Goal: Task Accomplishment & Management: Complete application form

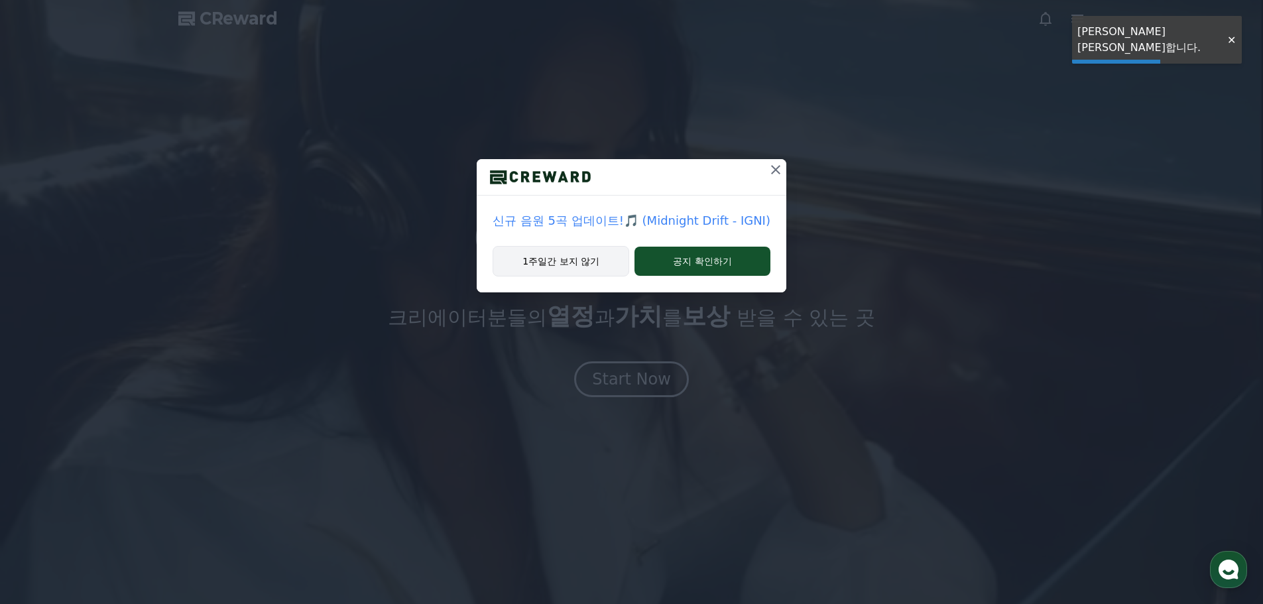
click at [568, 267] on button "1주일간 보지 않기" at bounding box center [561, 261] width 137 height 31
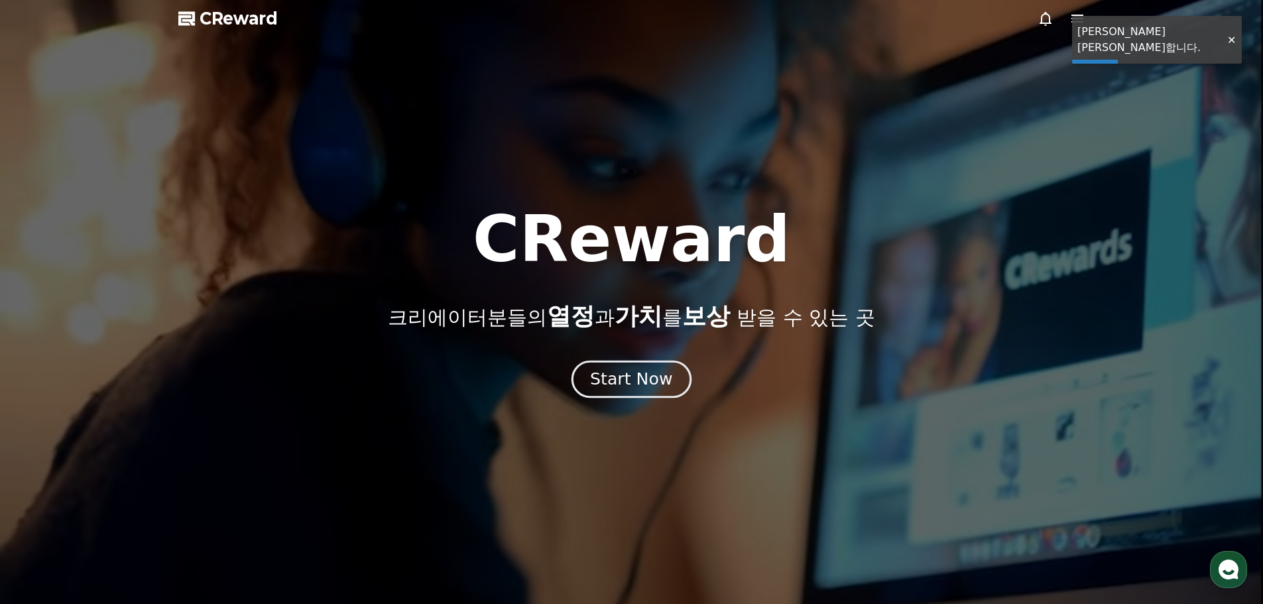
click at [631, 367] on button "Start Now" at bounding box center [632, 379] width 120 height 38
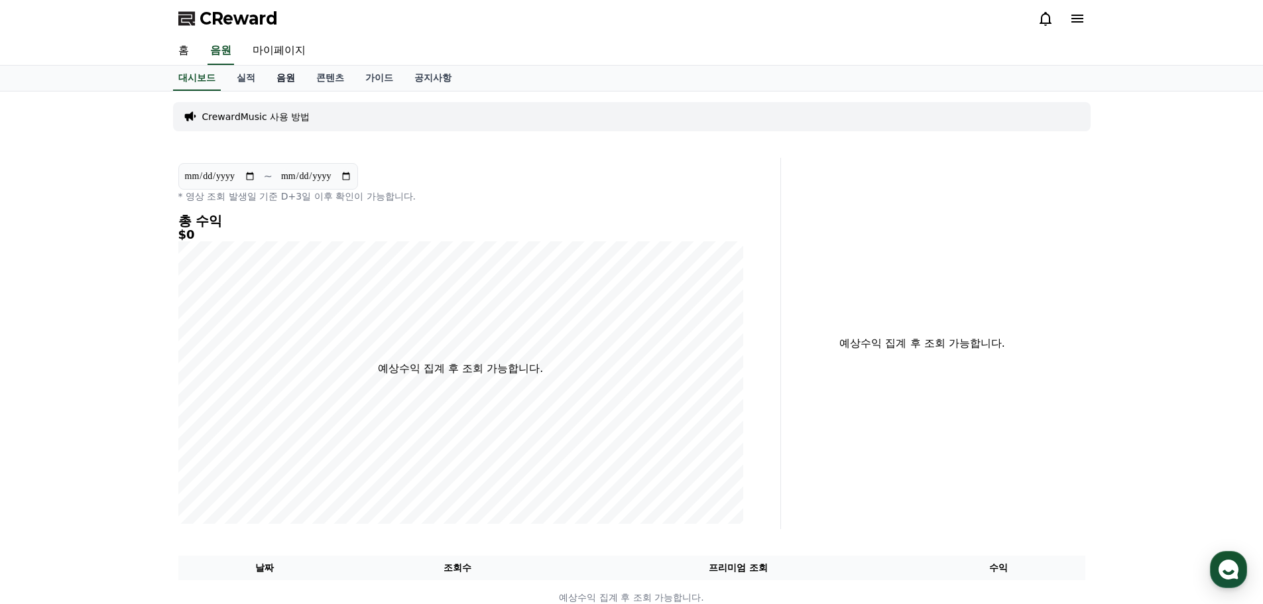
click at [275, 86] on link "음원" at bounding box center [286, 78] width 40 height 25
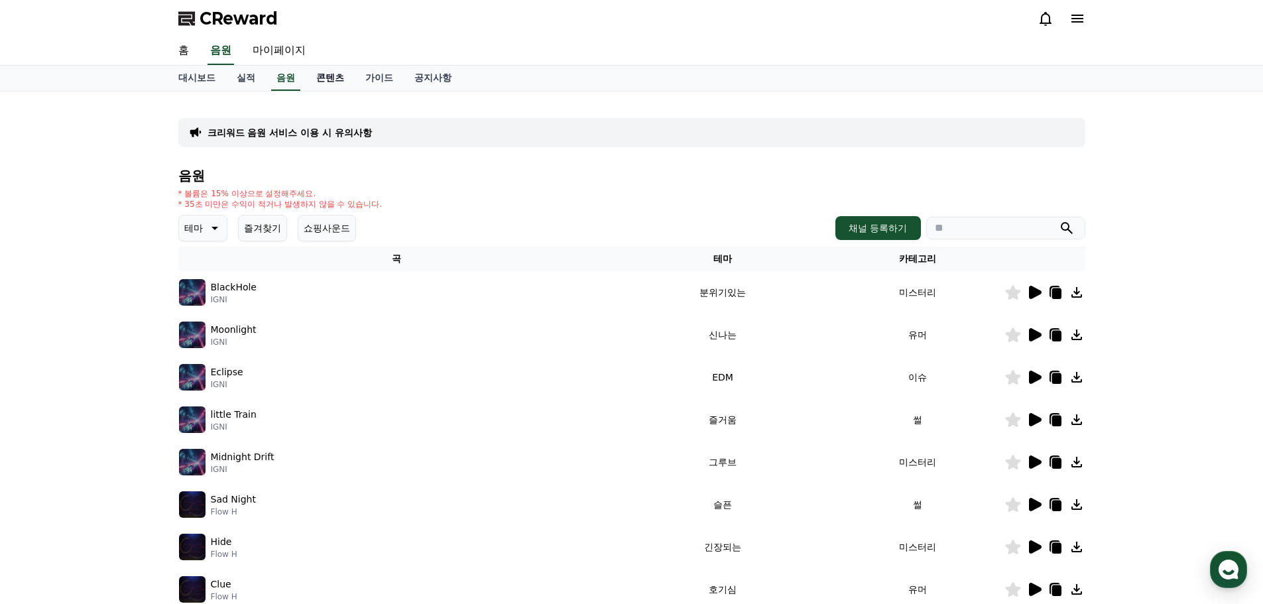
click at [326, 79] on link "콘텐츠" at bounding box center [330, 78] width 49 height 25
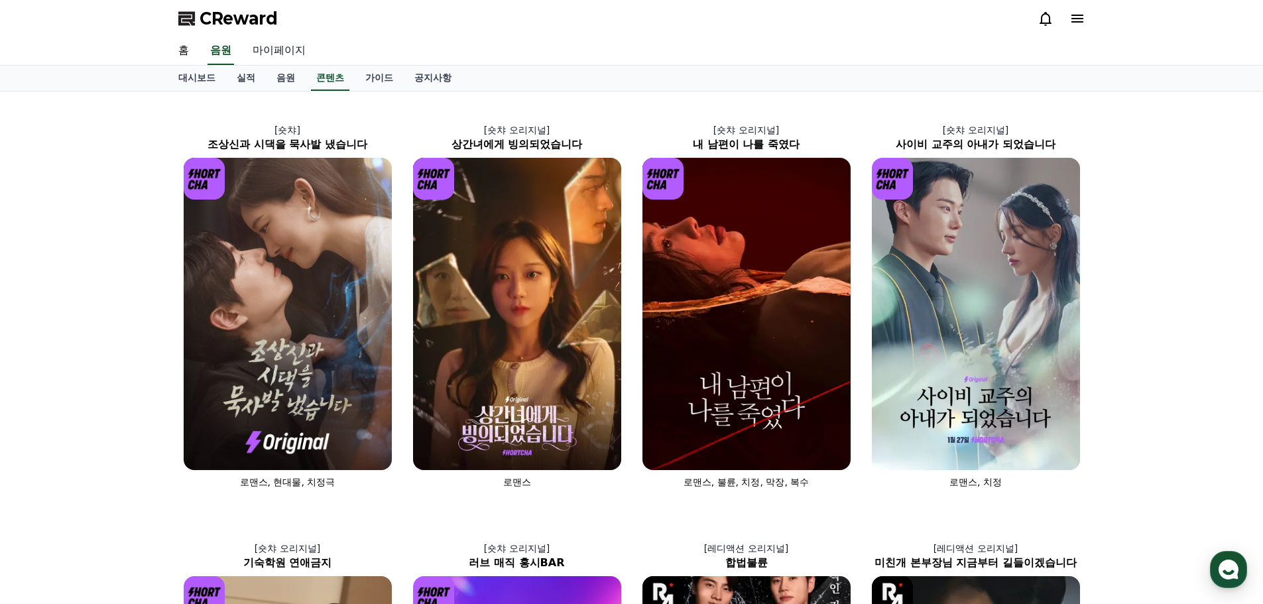
click at [285, 59] on link "마이페이지" at bounding box center [279, 51] width 74 height 28
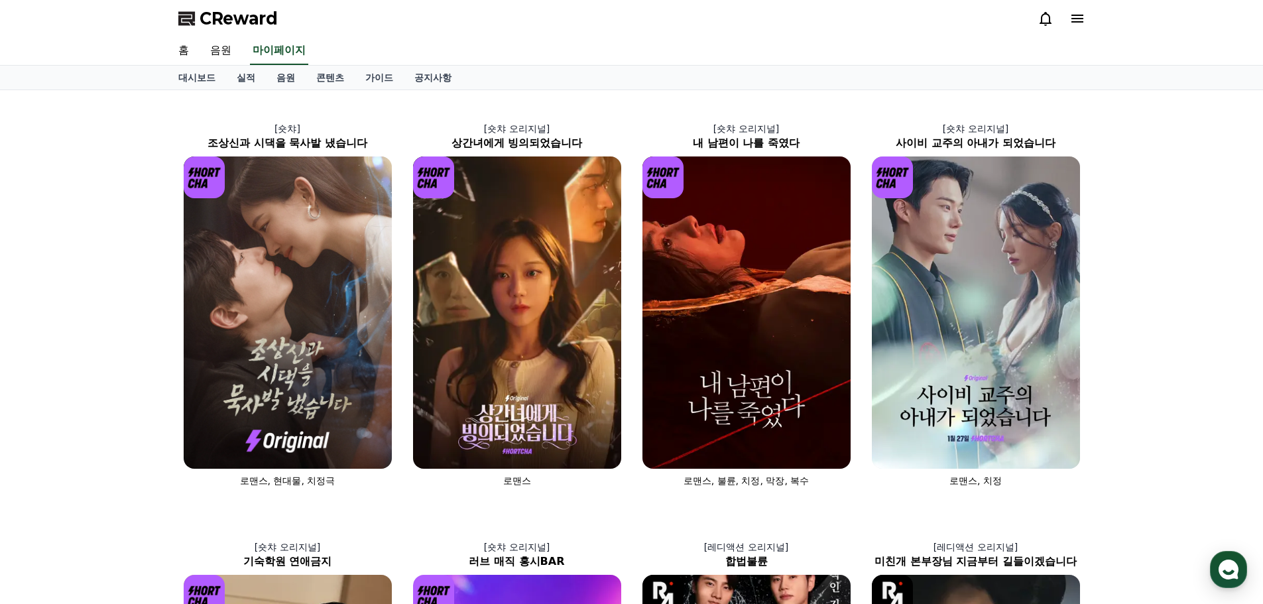
select select "**********"
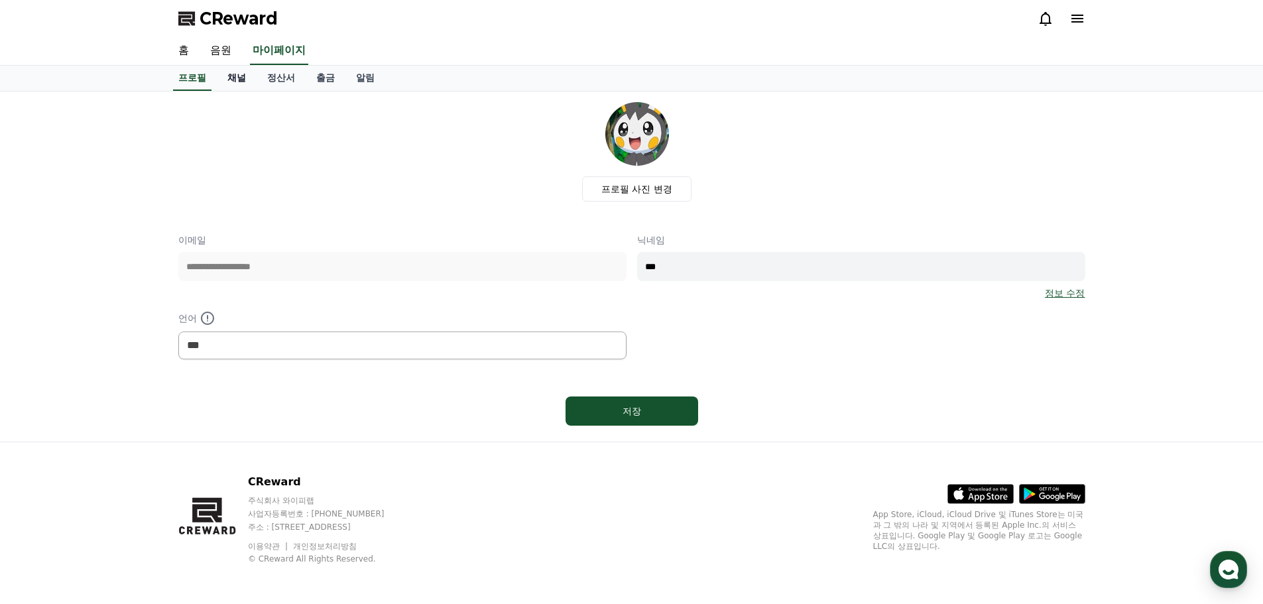
click at [236, 80] on link "채널" at bounding box center [237, 78] width 40 height 25
click at [249, 78] on link "채널" at bounding box center [236, 78] width 29 height 25
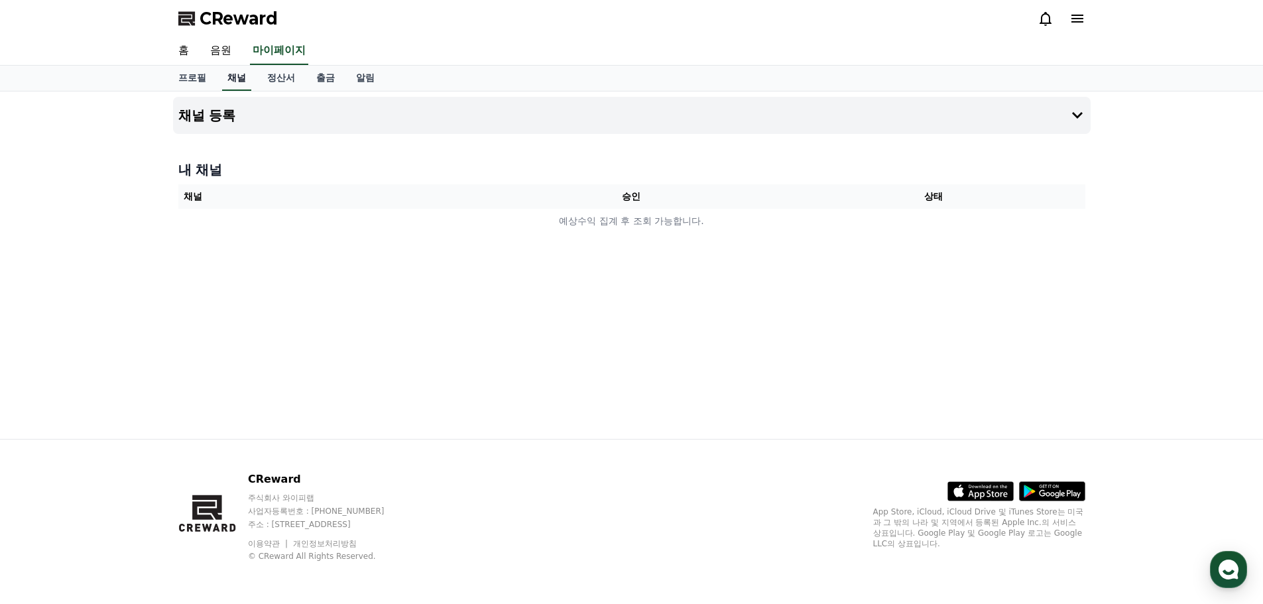
click at [243, 78] on link "채널" at bounding box center [236, 78] width 29 height 25
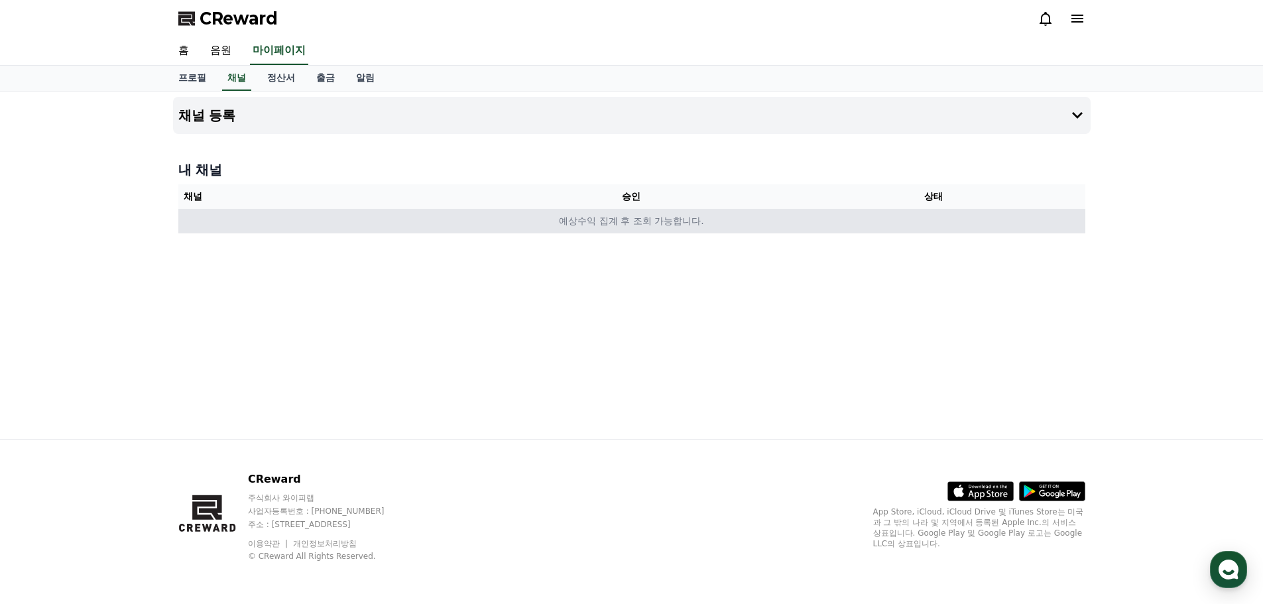
click at [980, 209] on td "예상수익 집계 후 조회 가능합니다." at bounding box center [631, 221] width 907 height 25
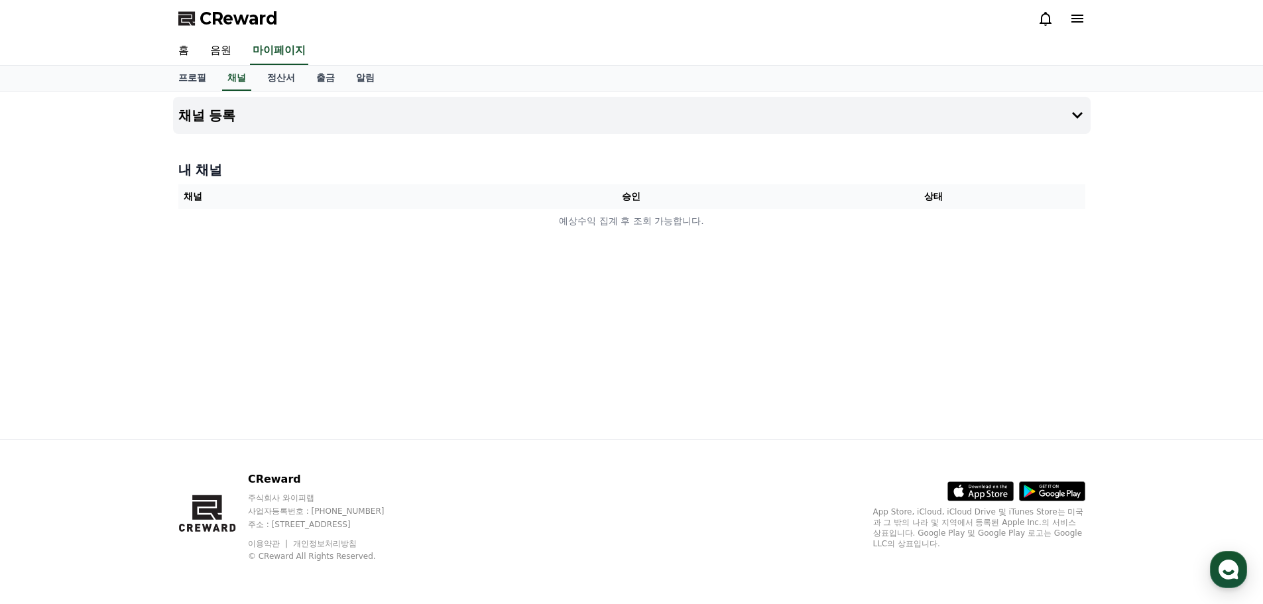
click at [994, 344] on div "채널 등록 내 채널 채널 승인 상태 예상수익 집계 후 조회 가능합니다." at bounding box center [632, 266] width 929 height 348
click at [311, 115] on button "채널 등록" at bounding box center [632, 115] width 918 height 37
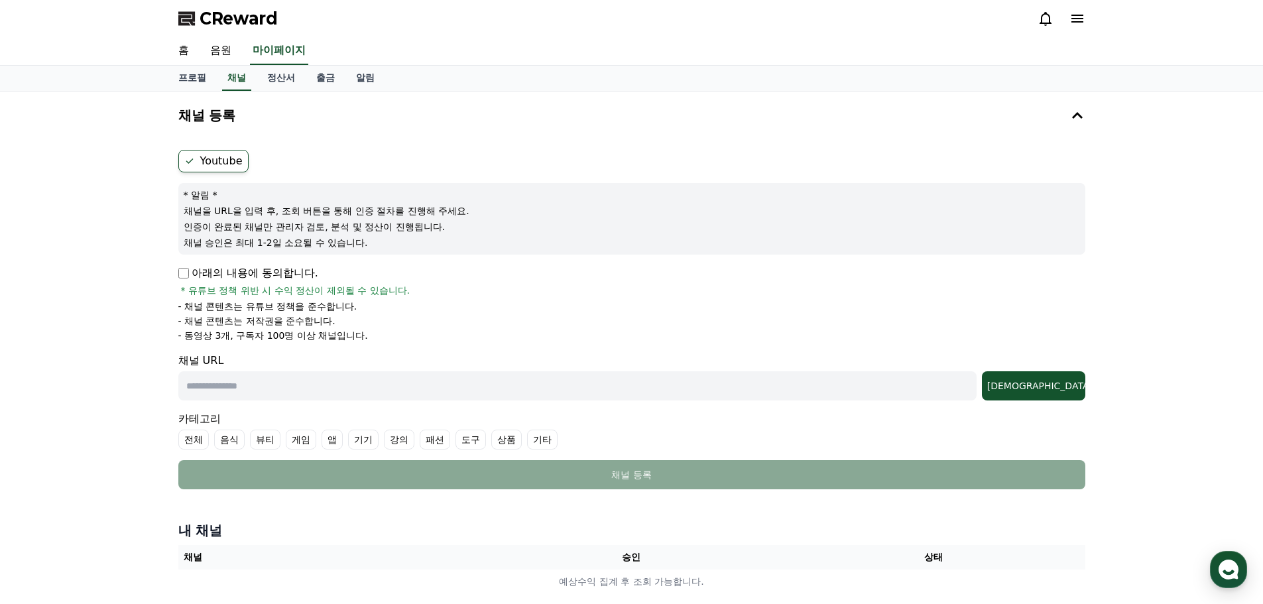
click at [229, 269] on p "아래의 내용에 동의합니다." at bounding box center [248, 273] width 140 height 16
click at [277, 375] on input "text" at bounding box center [577, 385] width 799 height 29
paste input "**********"
type input "**********"
click at [1054, 382] on div "[DEMOGRAPHIC_DATA]" at bounding box center [1034, 385] width 93 height 13
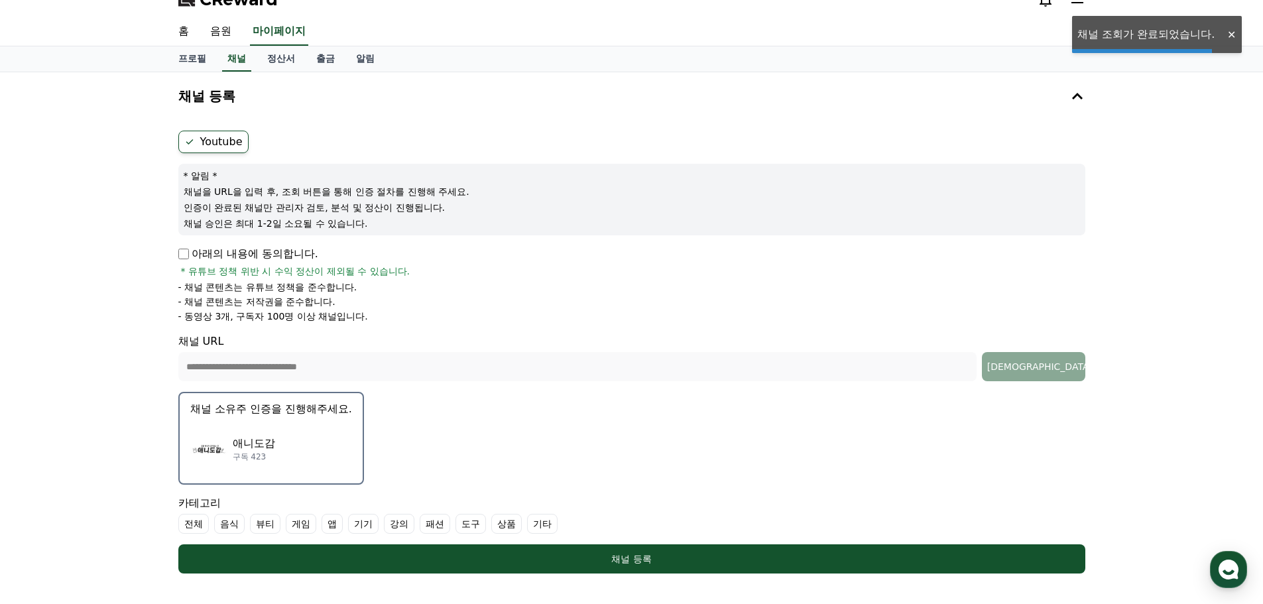
scroll to position [66, 0]
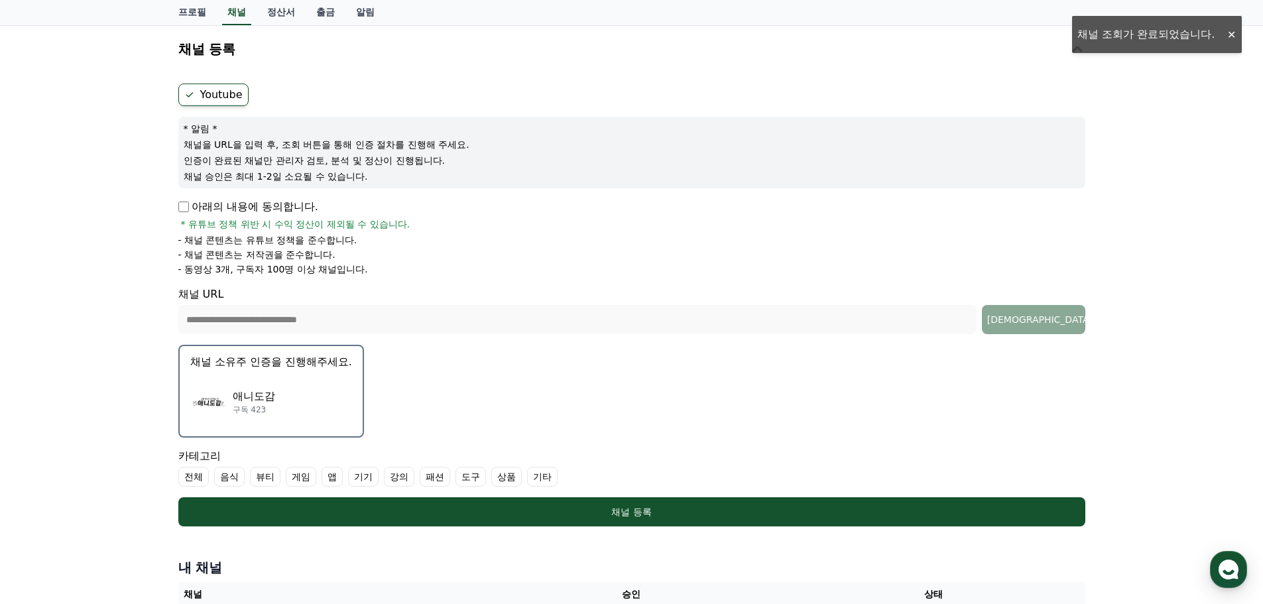
click at [541, 480] on label "기타" at bounding box center [542, 477] width 31 height 20
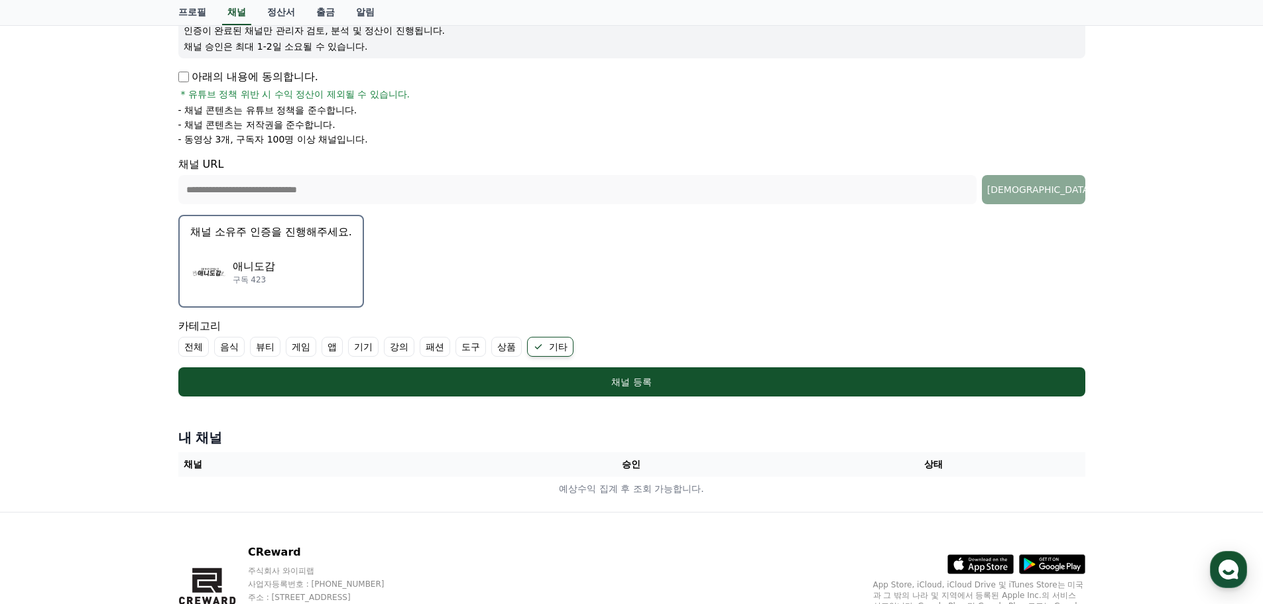
scroll to position [199, 0]
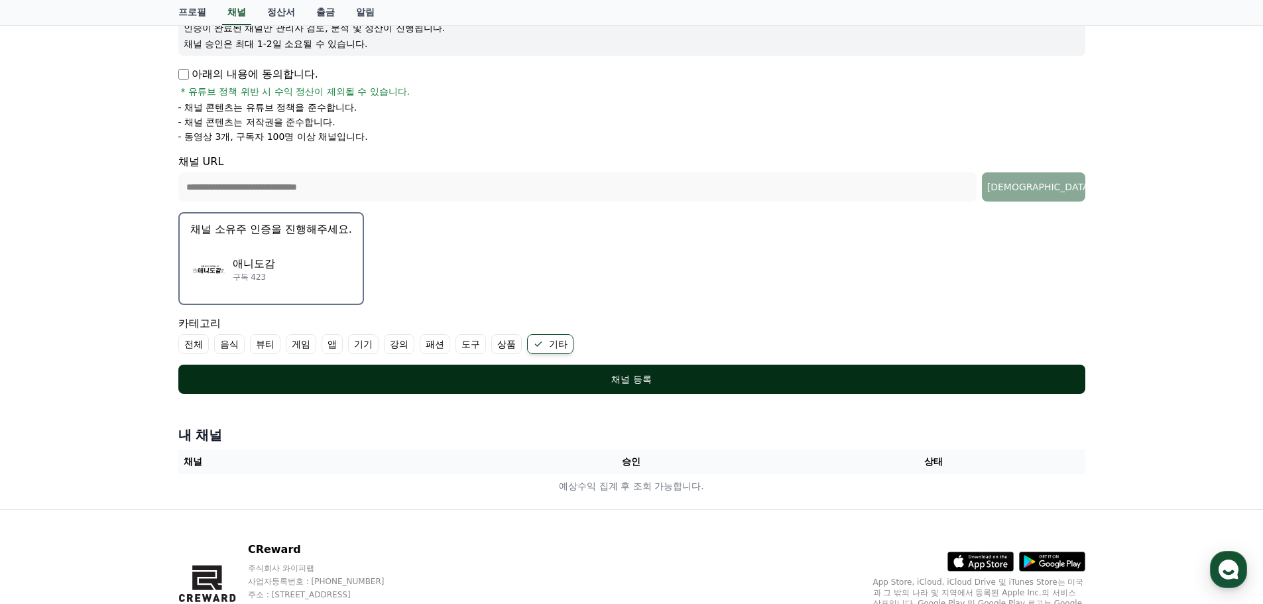
click at [292, 379] on div "채널 등록" at bounding box center [632, 379] width 854 height 13
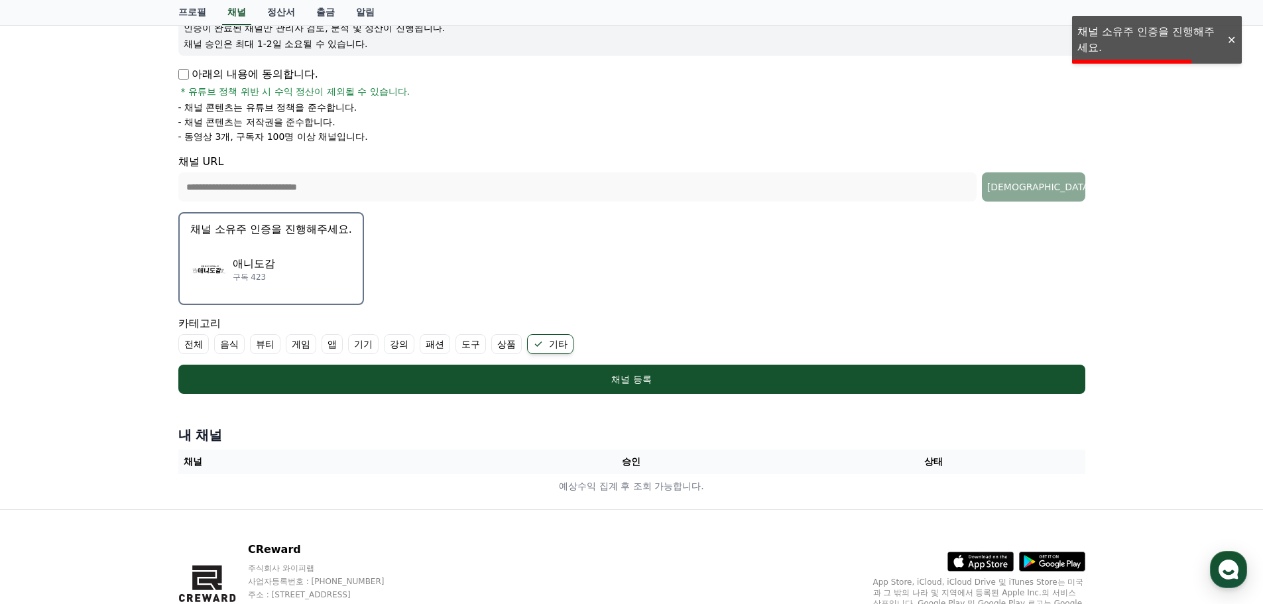
click at [298, 267] on div "애니도감 구독 423" at bounding box center [271, 269] width 162 height 53
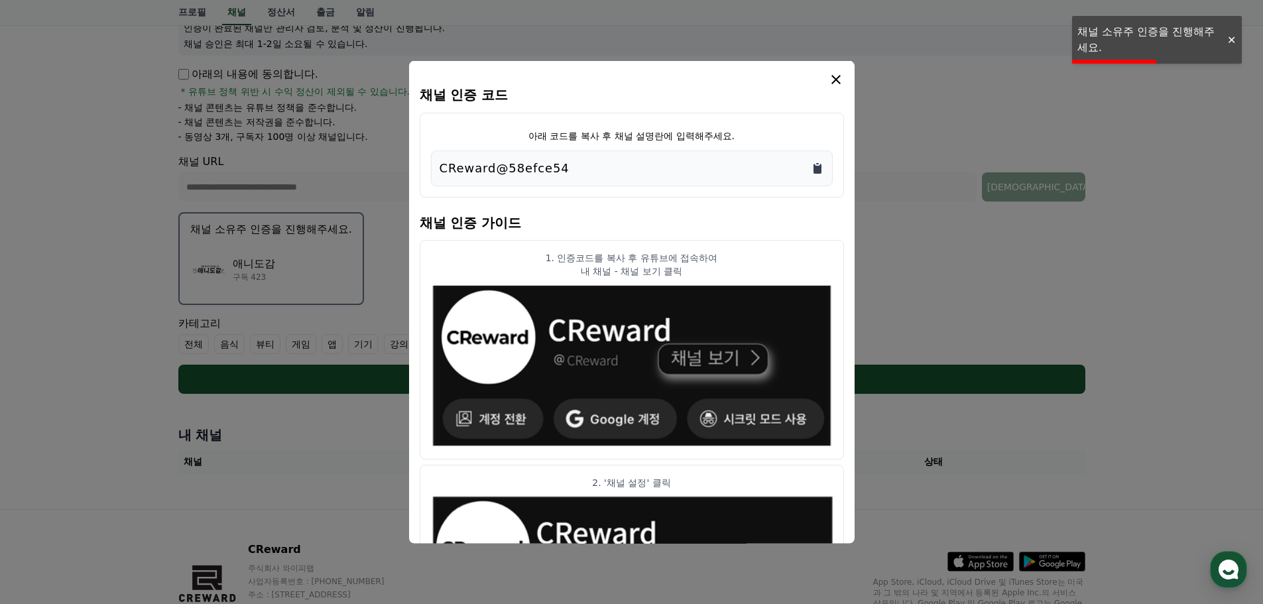
click at [812, 171] on icon "Copy to clipboard" at bounding box center [817, 167] width 13 height 13
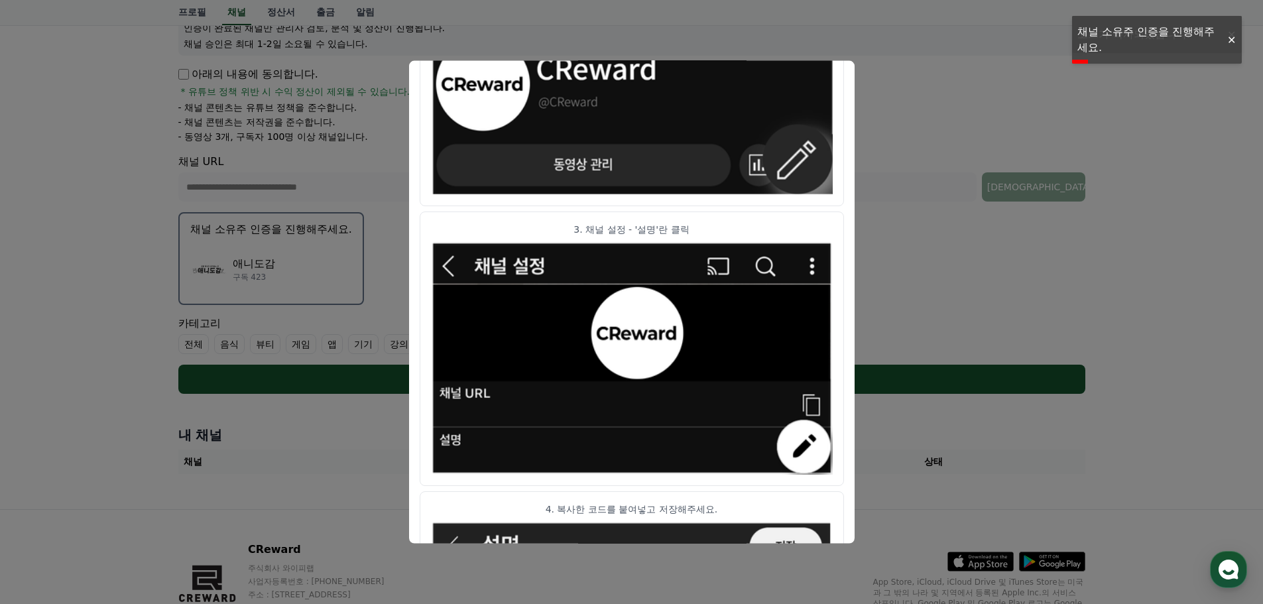
scroll to position [661, 0]
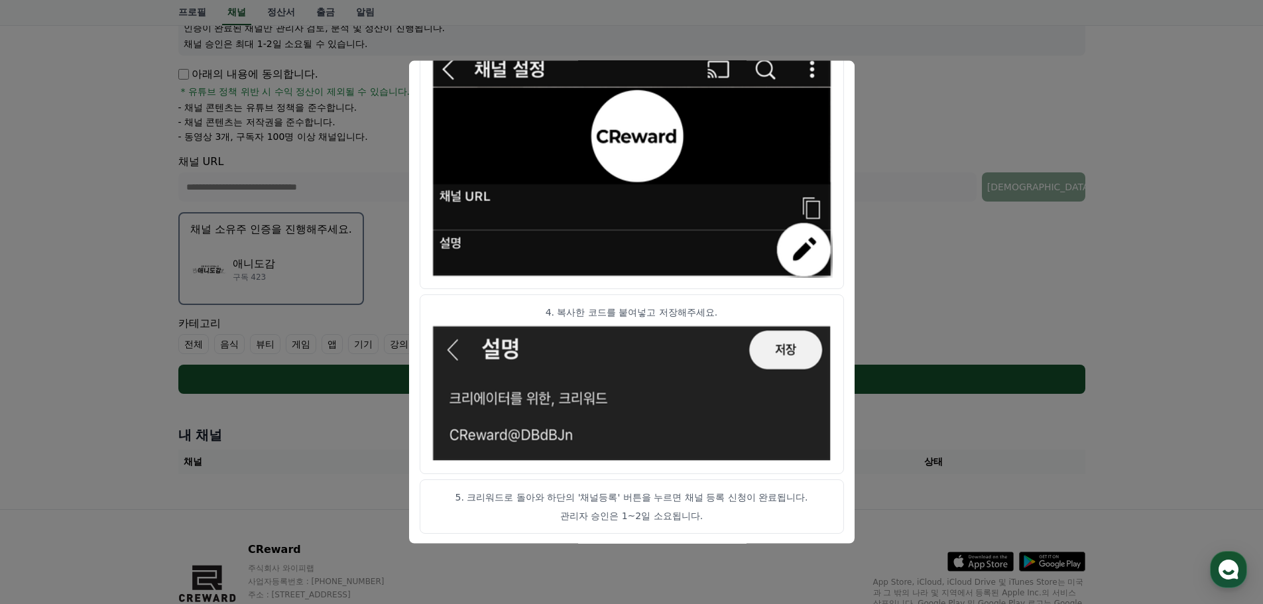
click at [124, 269] on button "close modal" at bounding box center [631, 302] width 1263 height 604
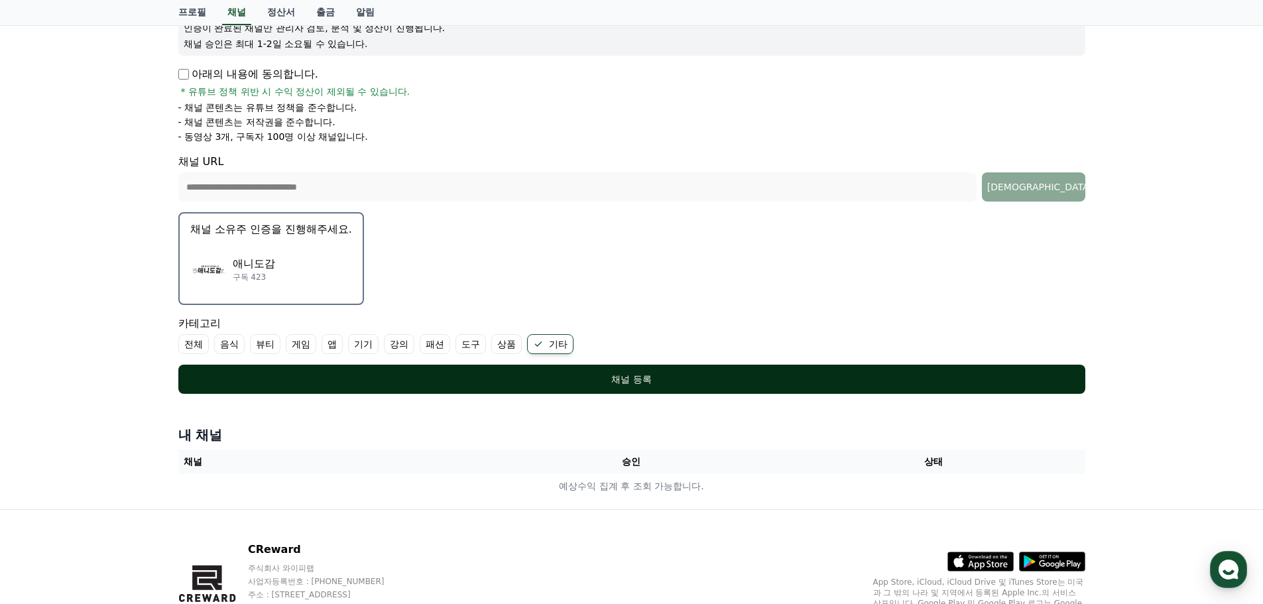
click at [630, 385] on div "채널 등록" at bounding box center [632, 379] width 854 height 13
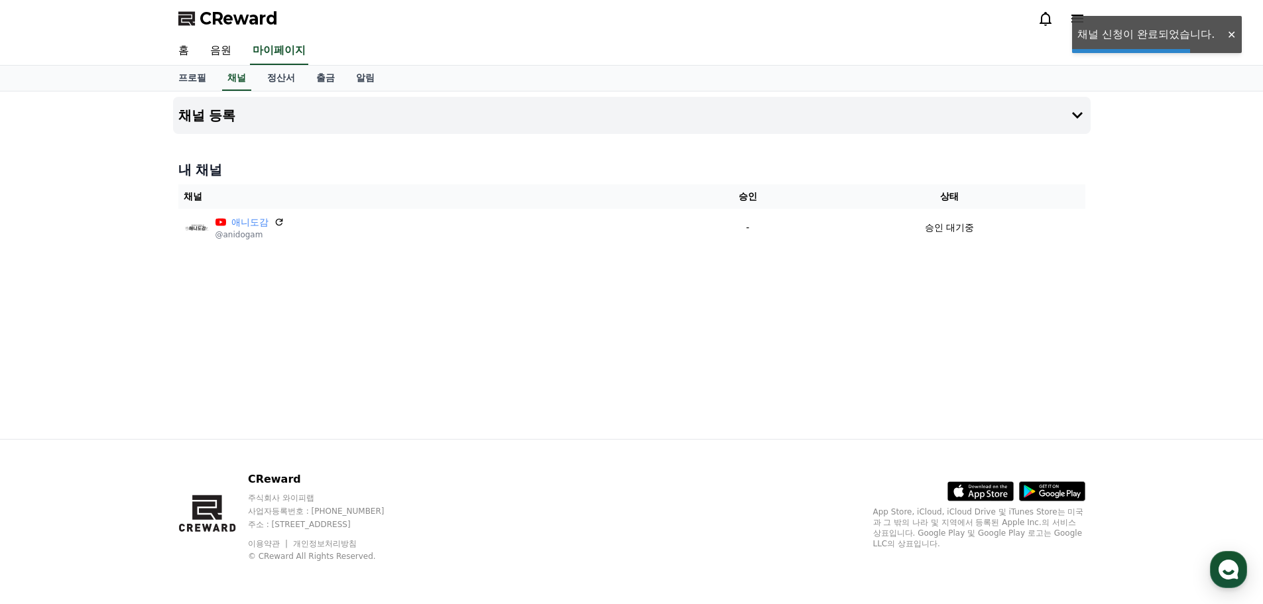
click at [456, 347] on div "채널 등록 내 채널 채널 승인 상태 애니도감 @anidogam - 승인 대기중" at bounding box center [632, 266] width 929 height 348
drag, startPoint x: 848, startPoint y: 309, endPoint x: 994, endPoint y: 248, distance: 157.5
click at [855, 308] on div "채널 등록 내 채널 채널 승인 상태 애니도감 @anidogam - 승인 대기중" at bounding box center [632, 266] width 929 height 348
drag, startPoint x: 1010, startPoint y: 229, endPoint x: 870, endPoint y: 266, distance: 145.3
click at [883, 239] on td "승인 대기중" at bounding box center [949, 227] width 271 height 37
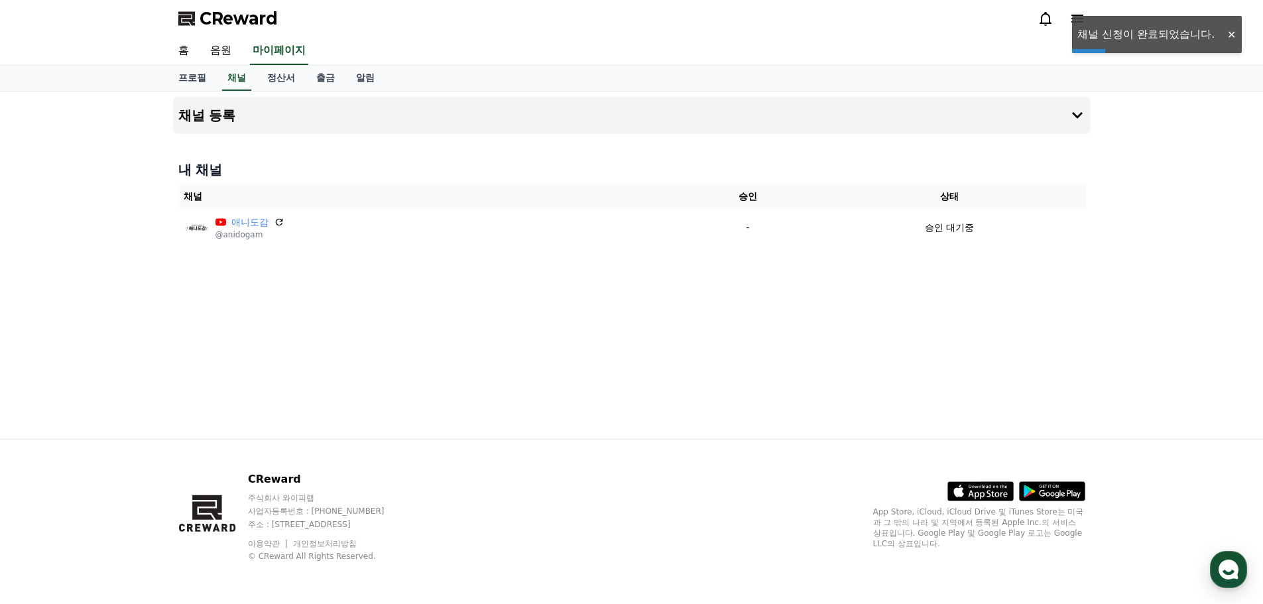
click at [857, 339] on div "채널 등록 내 채널 채널 승인 상태 애니도감 @anidogam - 승인 대기중" at bounding box center [632, 266] width 929 height 348
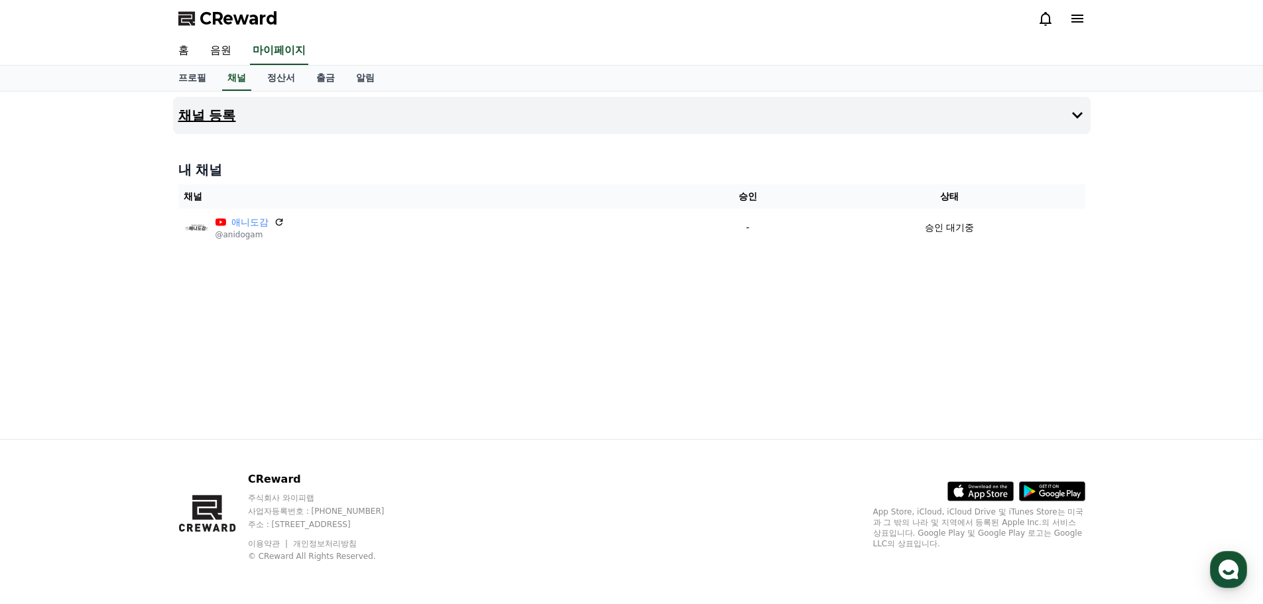
click at [236, 125] on button "채널 등록" at bounding box center [632, 115] width 918 height 37
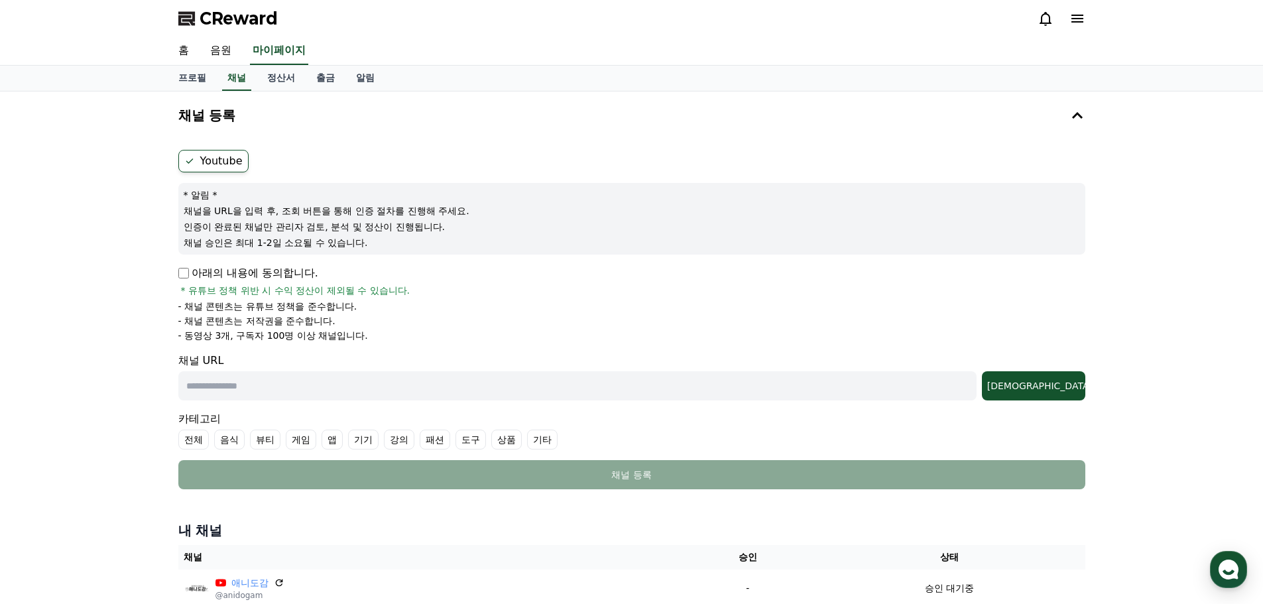
drag, startPoint x: 211, startPoint y: 324, endPoint x: 385, endPoint y: 342, distance: 175.3
click at [385, 342] on form "Youtube * 알림 * 채널을 URL을 입력 후, 조회 버튼을 통해 인증 절차를 진행해 주세요. 인증이 완료된 채널만 관리자 검토, 분석 …" at bounding box center [631, 320] width 907 height 340
drag, startPoint x: 377, startPoint y: 339, endPoint x: 176, endPoint y: 306, distance: 203.7
click at [176, 306] on div "Youtube * 알림 * 채널을 URL을 입력 후, 조회 버튼을 통해 인증 절차를 진행해 주세요. 인증이 완료된 채널만 관리자 검토, 분석 …" at bounding box center [632, 320] width 918 height 350
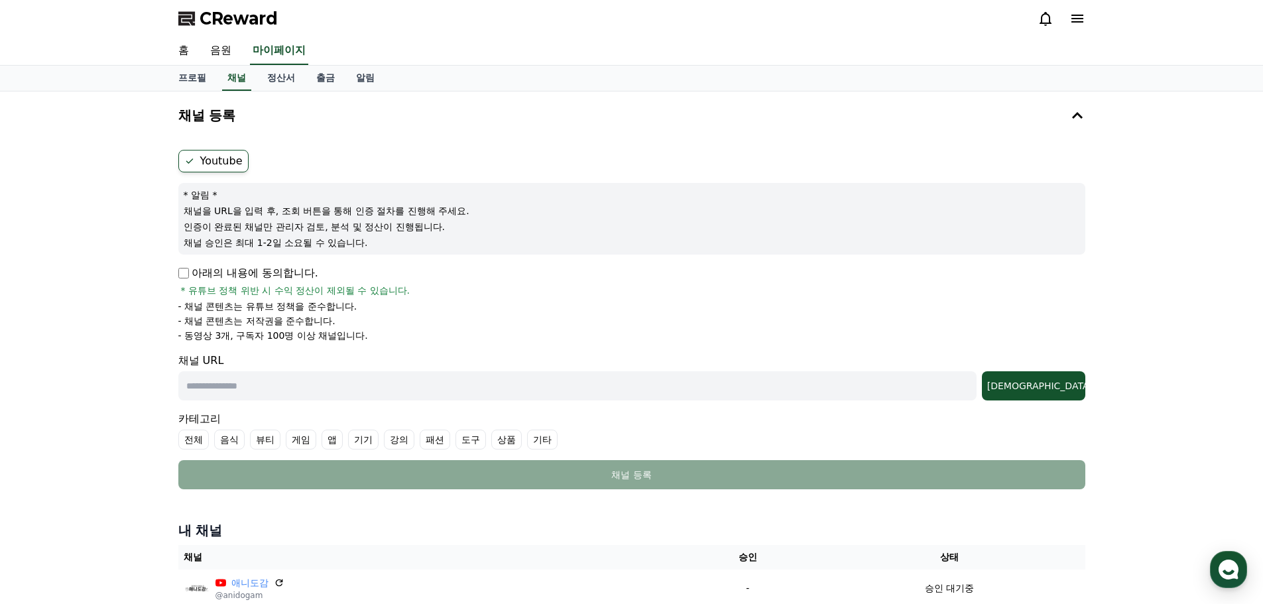
click at [176, 306] on div "Youtube * 알림 * 채널을 URL을 입력 후, 조회 버튼을 통해 인증 절차를 진행해 주세요. 인증이 완료된 채널만 관리자 검토, 분석 …" at bounding box center [632, 320] width 918 height 350
drag, startPoint x: 176, startPoint y: 306, endPoint x: 357, endPoint y: 333, distance: 183.1
click at [357, 333] on div "Youtube * 알림 * 채널을 URL을 입력 후, 조회 버튼을 통해 인증 절차를 진행해 주세요. 인증이 완료된 채널만 관리자 검토, 분석 …" at bounding box center [632, 320] width 918 height 350
click at [357, 333] on p "- 동영상 3개, 구독자 100명 이상 채널입니다." at bounding box center [273, 335] width 190 height 13
drag, startPoint x: 371, startPoint y: 337, endPoint x: 160, endPoint y: 308, distance: 212.8
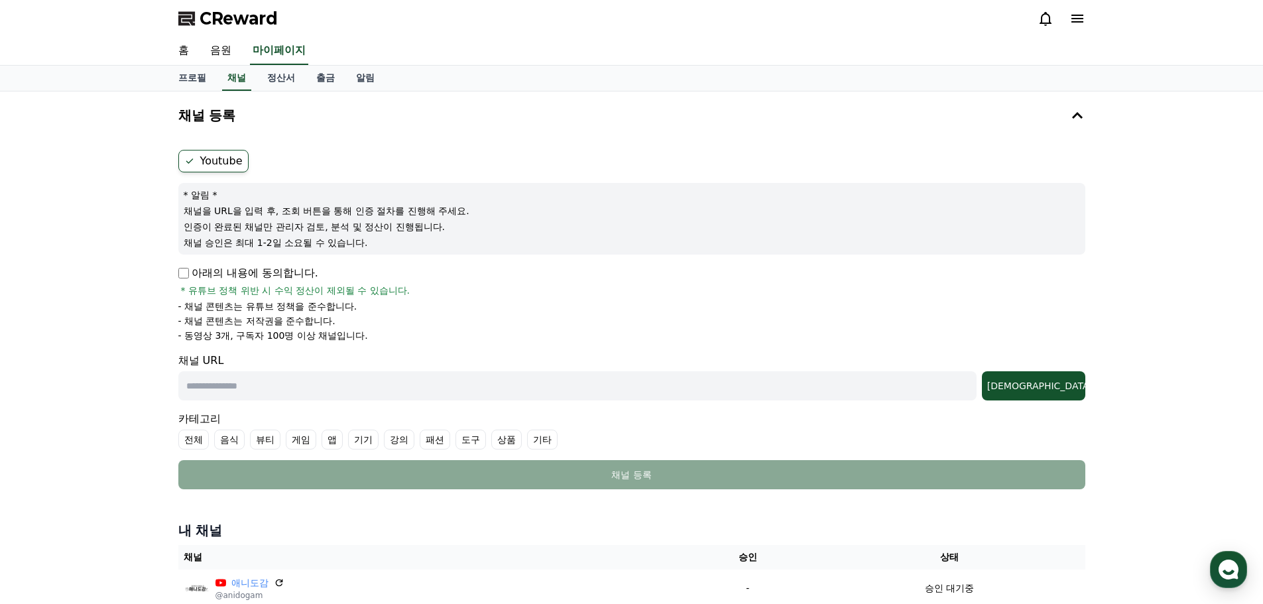
click at [160, 308] on div "채널 등록 Youtube * 알림 * 채널을 URL을 입력 후, 조회 버튼을 통해 인증 절차를 진행해 주세요. 인증이 완료된 채널만 관리자 검…" at bounding box center [631, 355] width 1263 height 526
click at [159, 308] on div "채널 등록 Youtube * 알림 * 채널을 URL을 입력 후, 조회 버튼을 통해 인증 절차를 진행해 주세요. 인증이 완료된 채널만 관리자 검…" at bounding box center [631, 355] width 1263 height 526
click at [182, 302] on p "- 채널 콘텐츠는 유튜브 정책을 준수합니다." at bounding box center [267, 306] width 179 height 13
click at [184, 302] on p "- 채널 콘텐츠는 유튜브 정책을 준수합니다." at bounding box center [267, 306] width 179 height 13
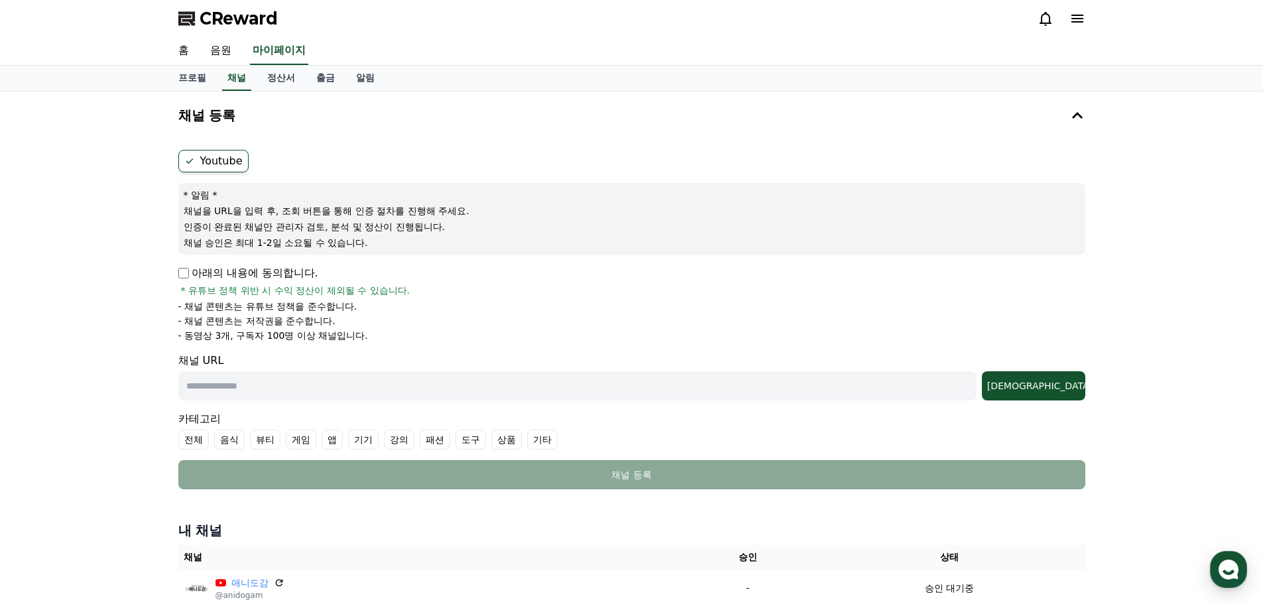
drag, startPoint x: 340, startPoint y: 396, endPoint x: 362, endPoint y: 392, distance: 22.9
click at [340, 396] on input "text" at bounding box center [577, 385] width 799 height 29
paste input "**********"
type input "**********"
click at [1053, 389] on div "[DEMOGRAPHIC_DATA]" at bounding box center [1034, 385] width 93 height 13
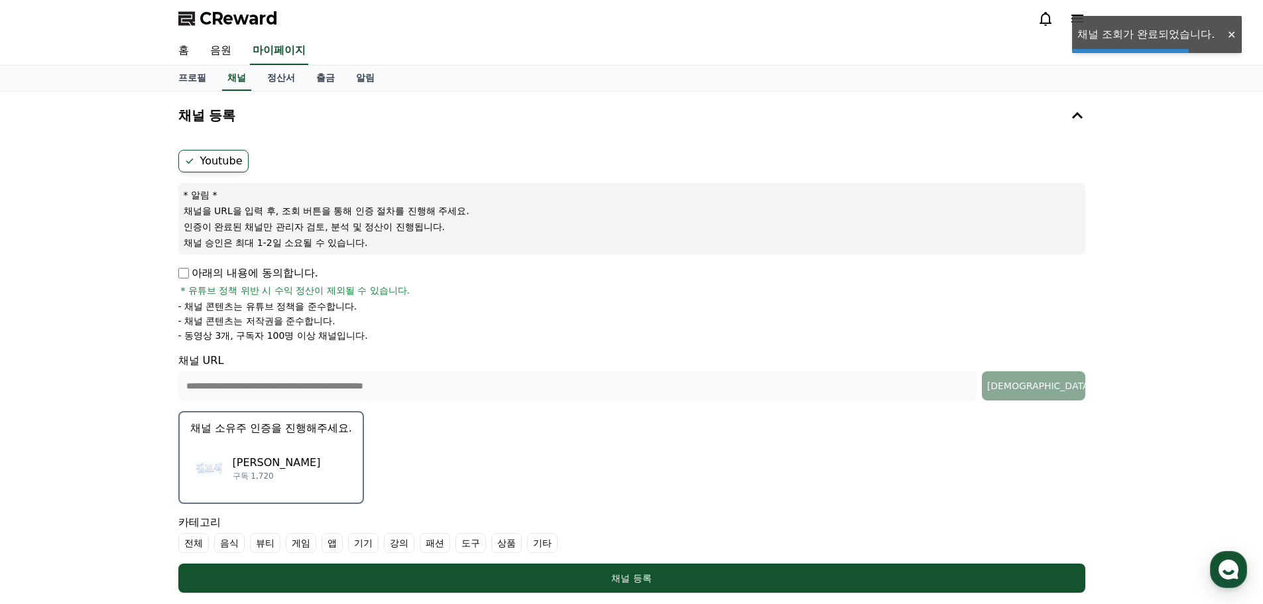
click at [321, 464] on div "김도식 구독 1,720" at bounding box center [271, 468] width 162 height 53
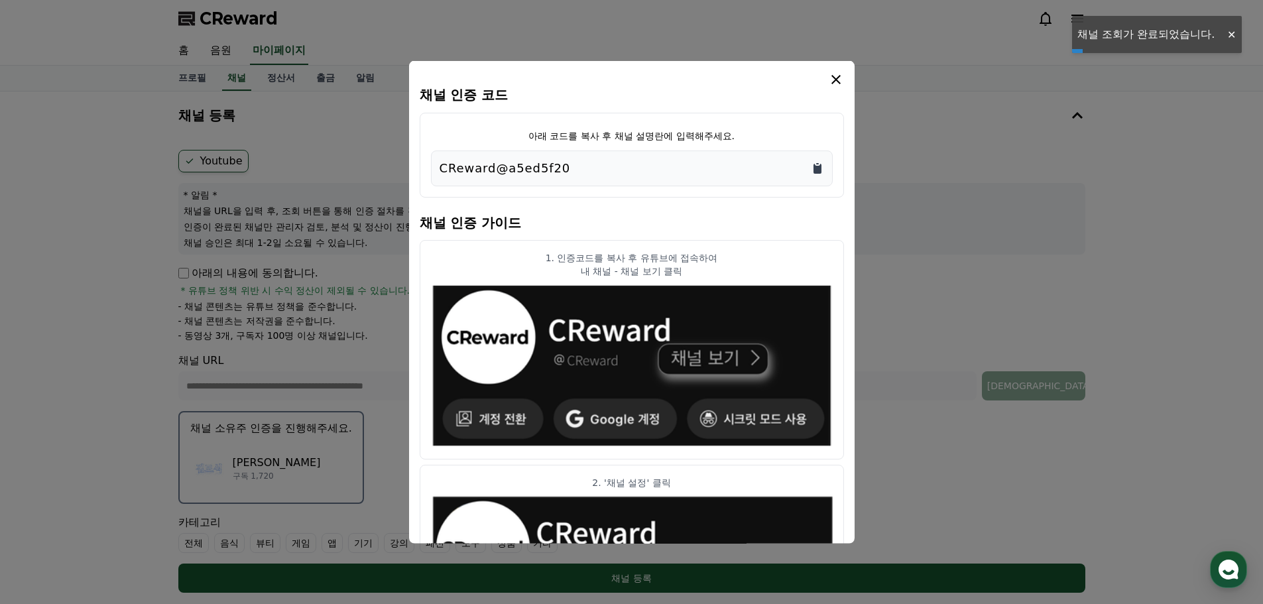
click at [817, 165] on icon "Copy to clipboard" at bounding box center [817, 167] width 13 height 13
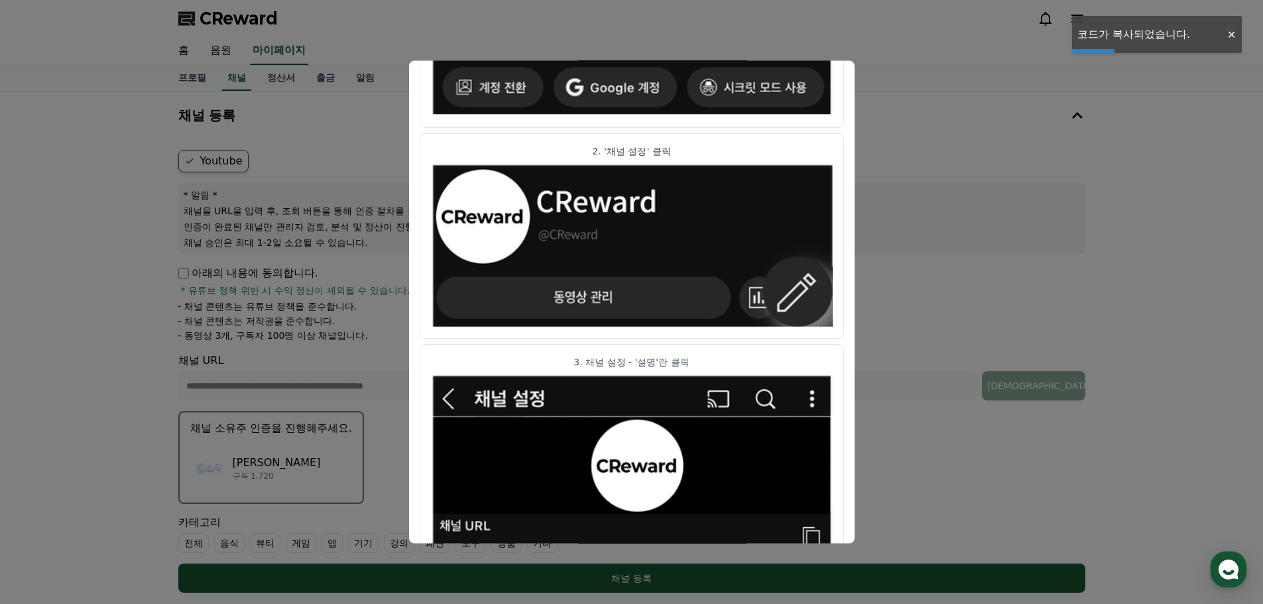
scroll to position [661, 0]
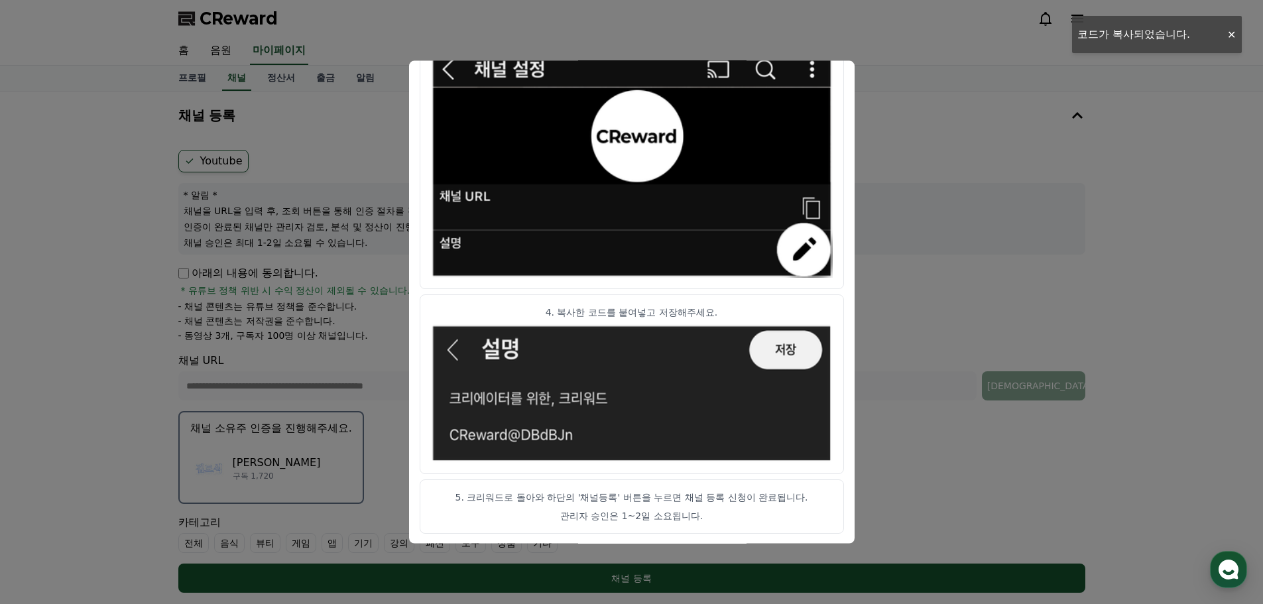
click at [921, 70] on button "close modal" at bounding box center [631, 302] width 1263 height 604
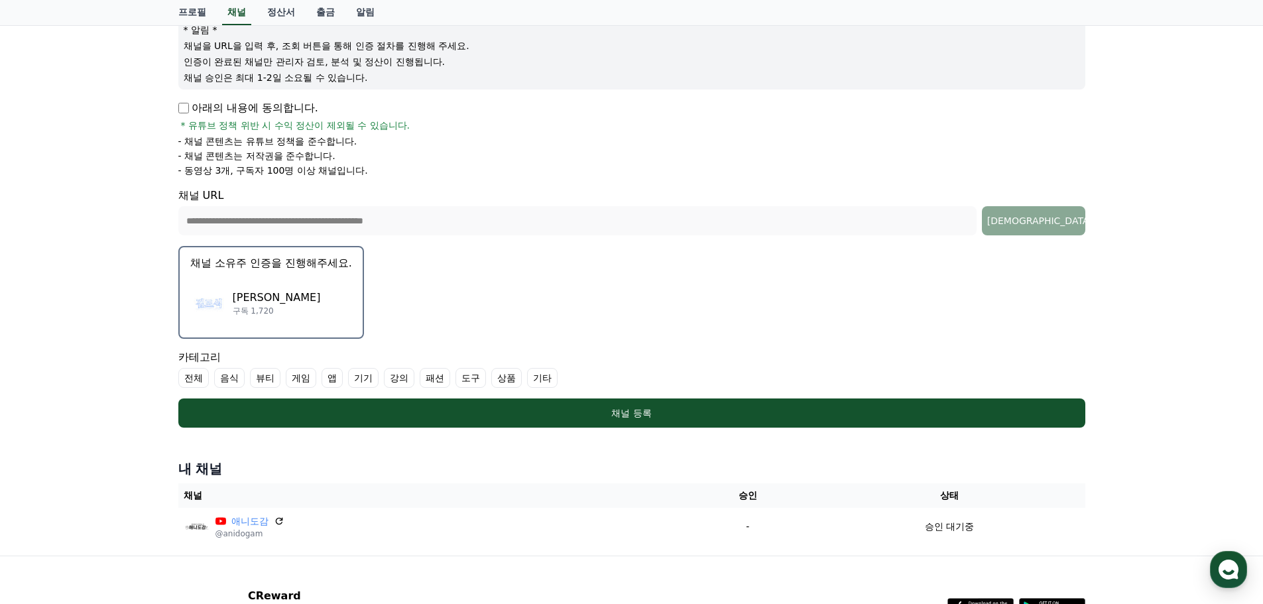
scroll to position [199, 0]
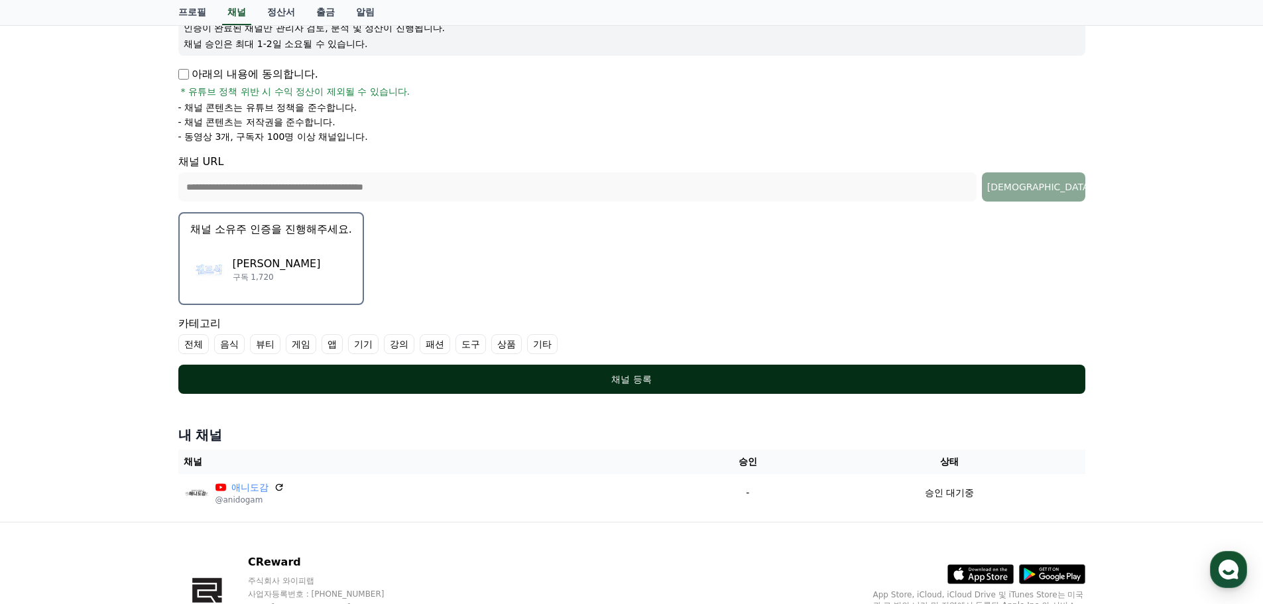
click at [540, 384] on div "채널 등록" at bounding box center [632, 379] width 854 height 13
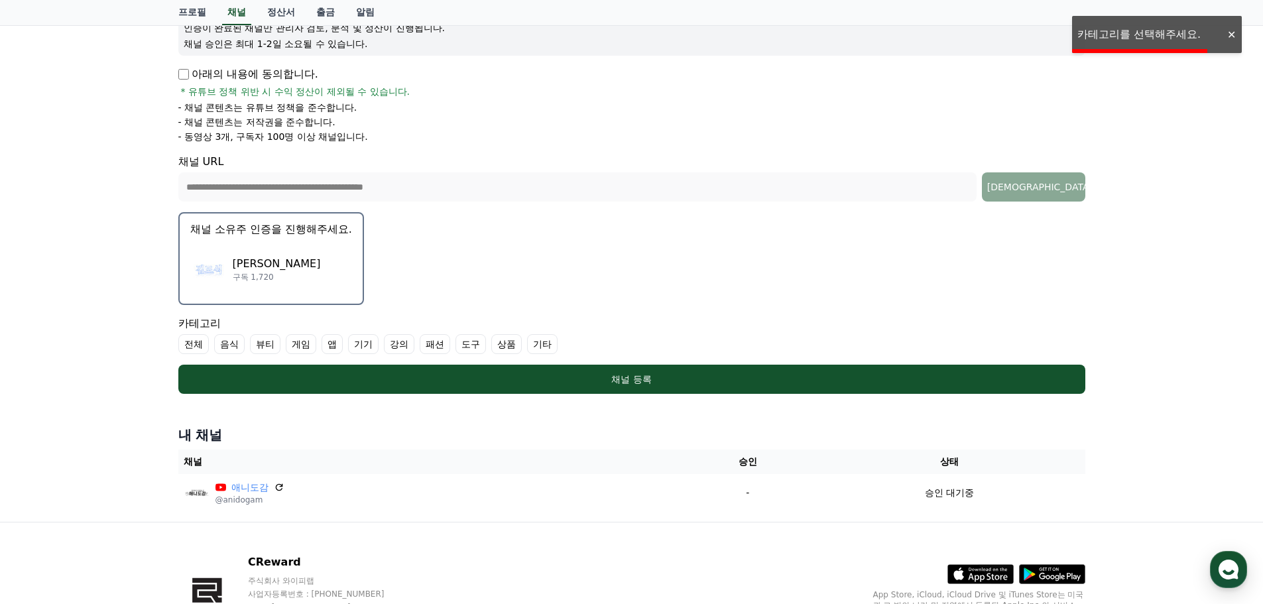
click at [261, 281] on p "구독 1,720" at bounding box center [277, 277] width 88 height 11
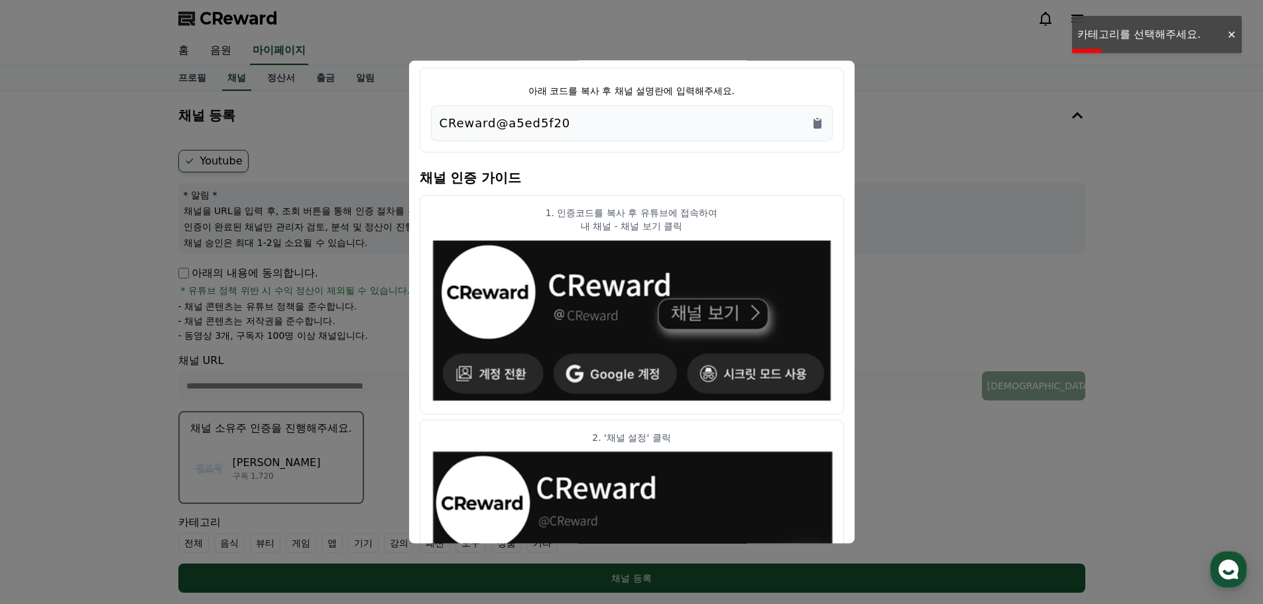
scroll to position [0, 0]
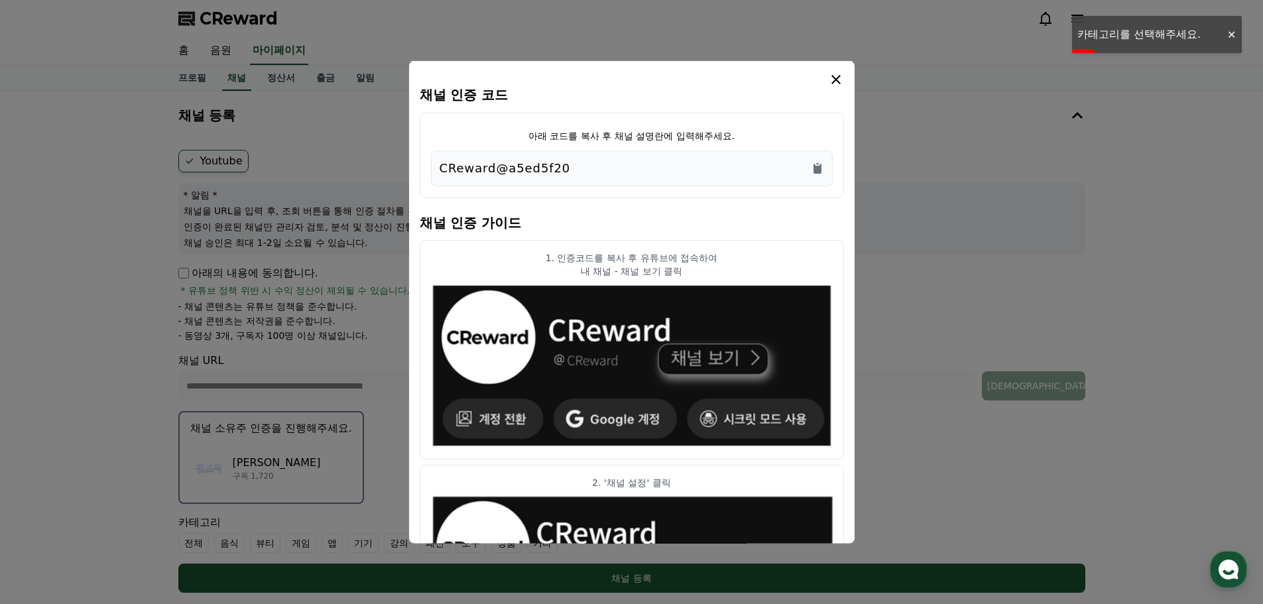
click at [285, 263] on button "close modal" at bounding box center [631, 302] width 1263 height 604
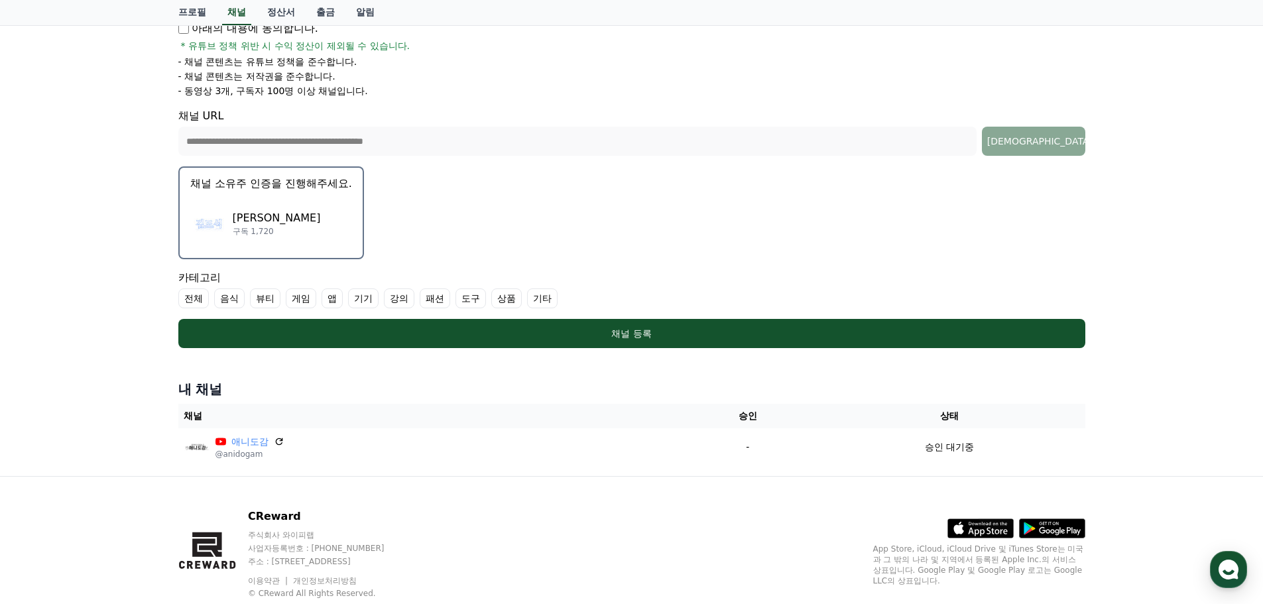
scroll to position [282, 0]
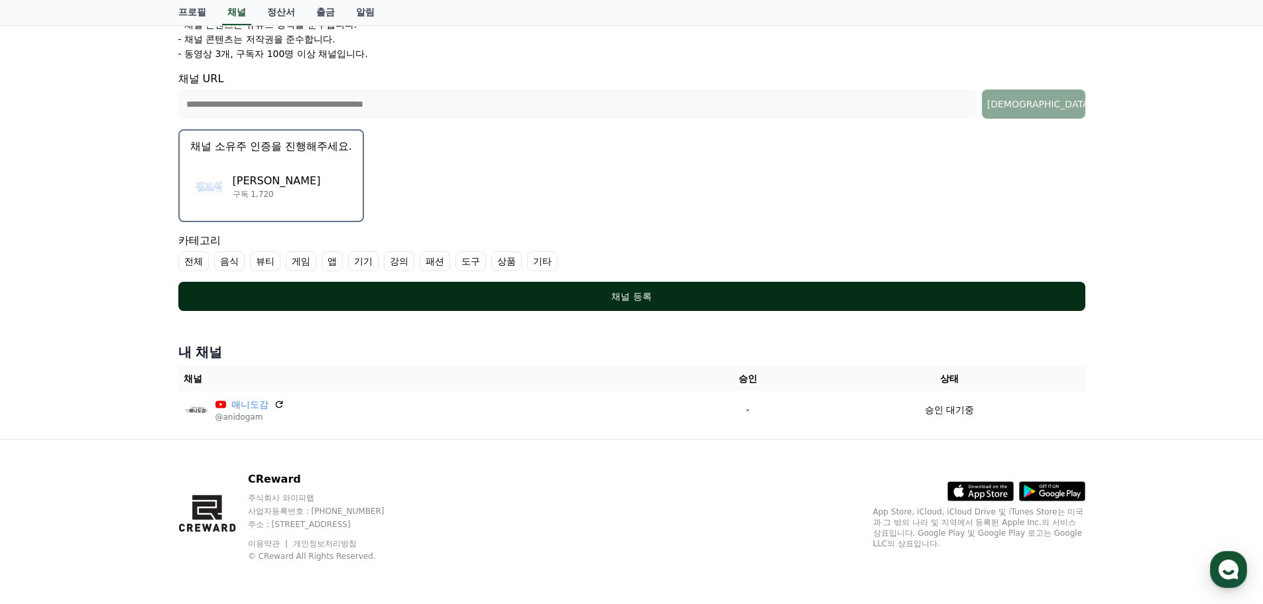
click at [606, 299] on div "채널 등록" at bounding box center [632, 296] width 854 height 13
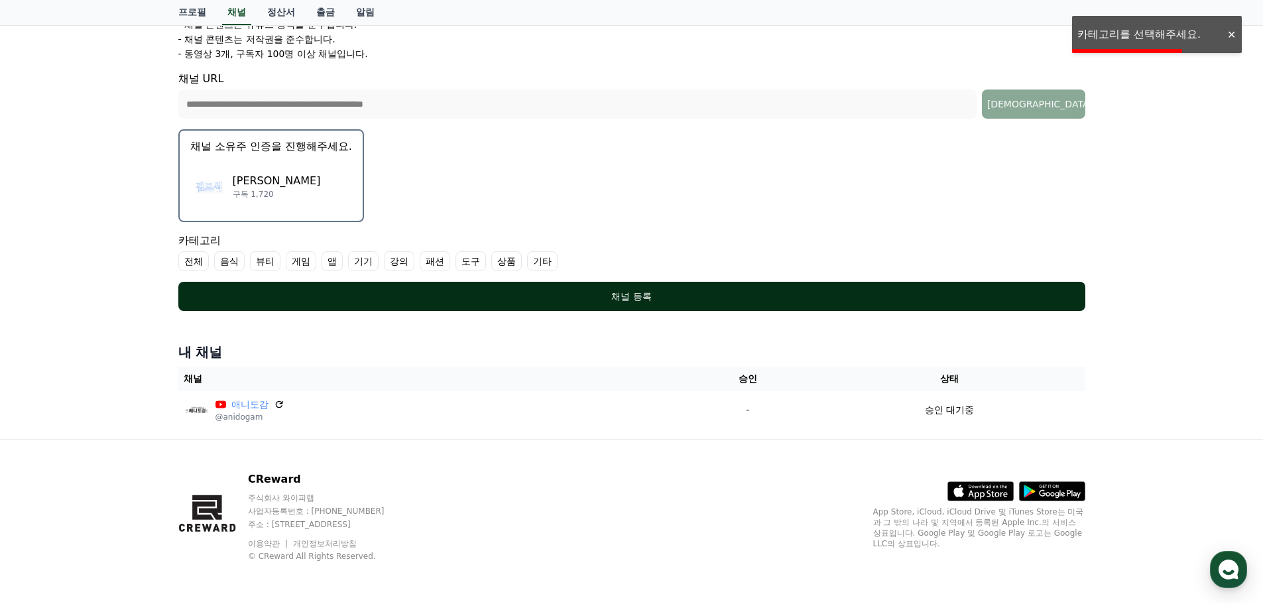
drag, startPoint x: 300, startPoint y: 266, endPoint x: 318, endPoint y: 290, distance: 30.4
click at [300, 265] on label "게임" at bounding box center [301, 261] width 31 height 20
click at [336, 300] on div "채널 등록" at bounding box center [632, 296] width 854 height 13
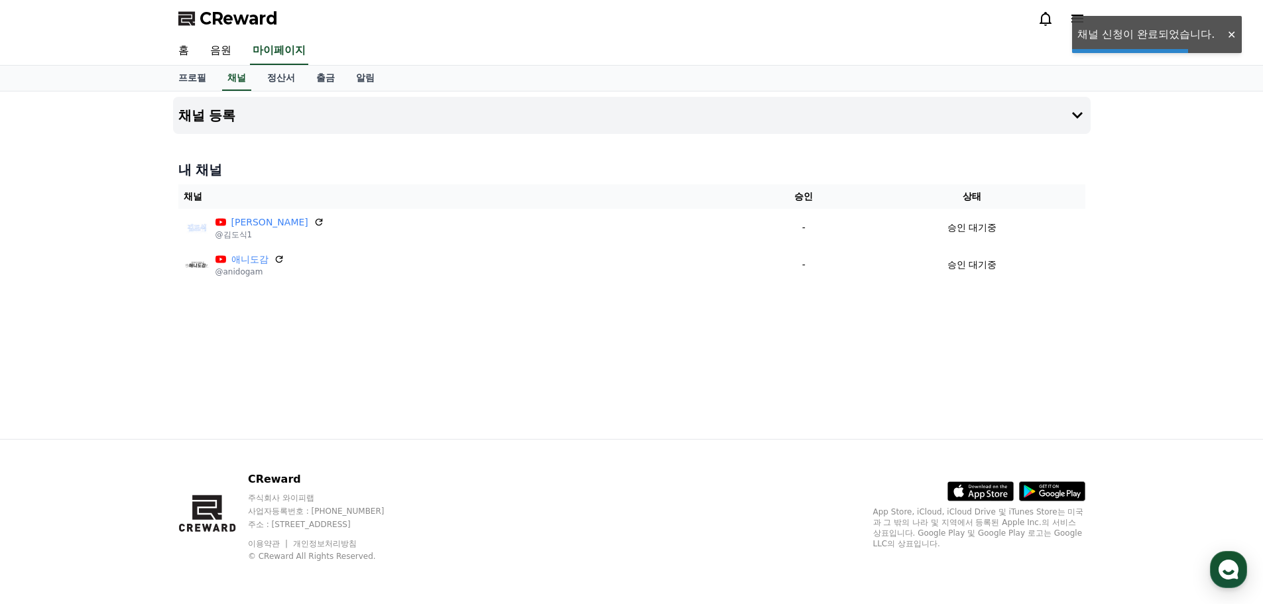
click at [66, 350] on div "채널 등록 내 채널 채널 승인 상태 [PERSON_NAME] @[PERSON_NAME]1 - 승인 대기중 애니도감 @anidogam - 승인 …" at bounding box center [631, 266] width 1263 height 348
click at [1230, 32] on div "CReward" at bounding box center [631, 18] width 1263 height 37
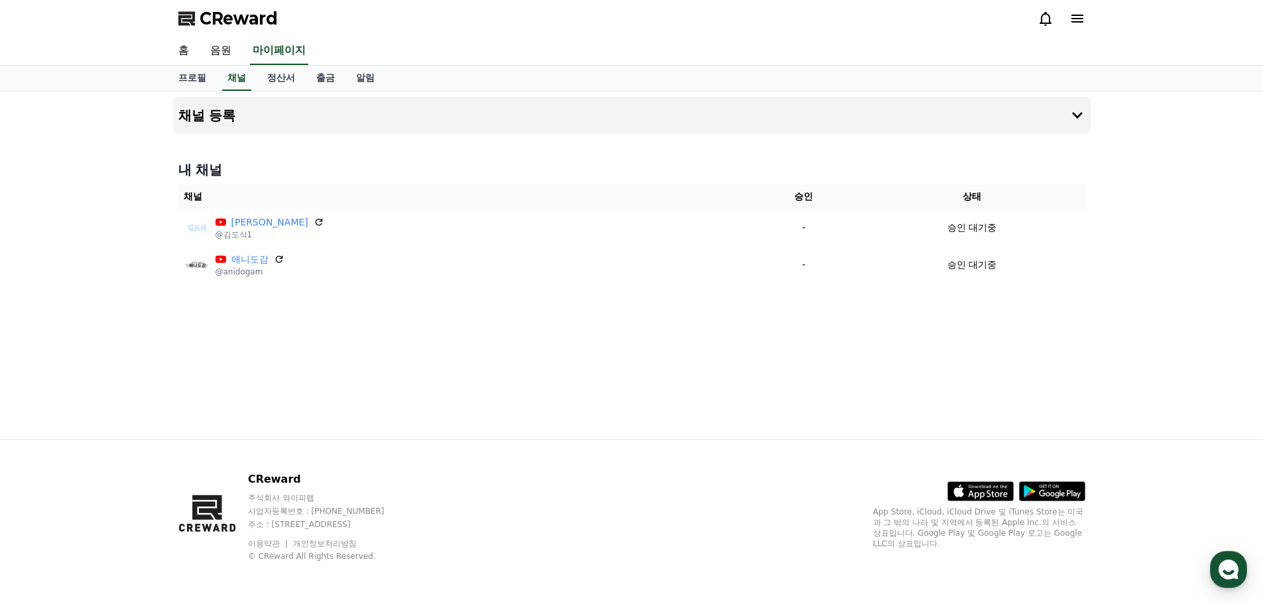
click at [55, 239] on div "채널 등록 내 채널 채널 승인 상태 [PERSON_NAME] @[PERSON_NAME]1 - 승인 대기중 애니도감 @anidogam - 승인 …" at bounding box center [631, 266] width 1263 height 348
click at [447, 109] on button "채널 등록" at bounding box center [632, 115] width 918 height 37
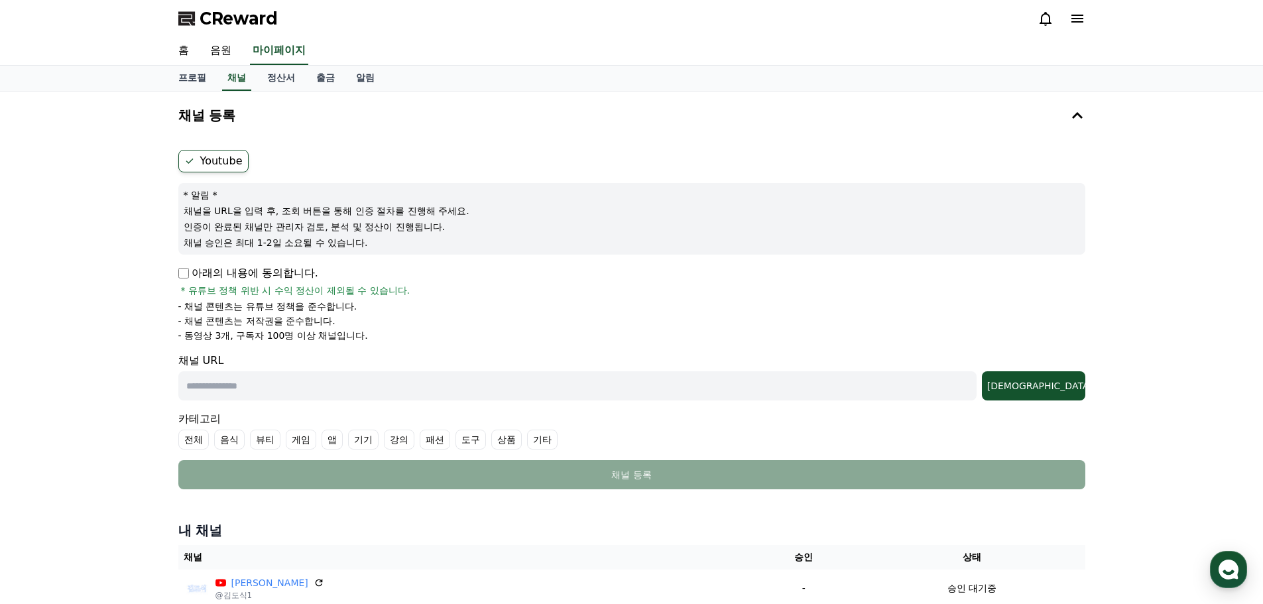
drag, startPoint x: 279, startPoint y: 216, endPoint x: 372, endPoint y: 237, distance: 95.1
click at [372, 237] on div "* 알림 * 채널을 URL을 입력 후, 조회 버튼을 통해 인증 절차를 진행해 주세요. 인증이 완료된 채널만 관리자 검토, 분석 및 정산이 진행…" at bounding box center [631, 219] width 907 height 72
click at [372, 237] on p "채널 승인은 최대 1-2일 소요될 수 있습니다." at bounding box center [632, 242] width 897 height 13
drag, startPoint x: 356, startPoint y: 249, endPoint x: 186, endPoint y: 226, distance: 172.0
click at [186, 226] on div "* 알림 * 채널을 URL을 입력 후, 조회 버튼을 통해 인증 절차를 진행해 주세요. 인증이 완료된 채널만 관리자 검토, 분석 및 정산이 진행…" at bounding box center [631, 219] width 907 height 72
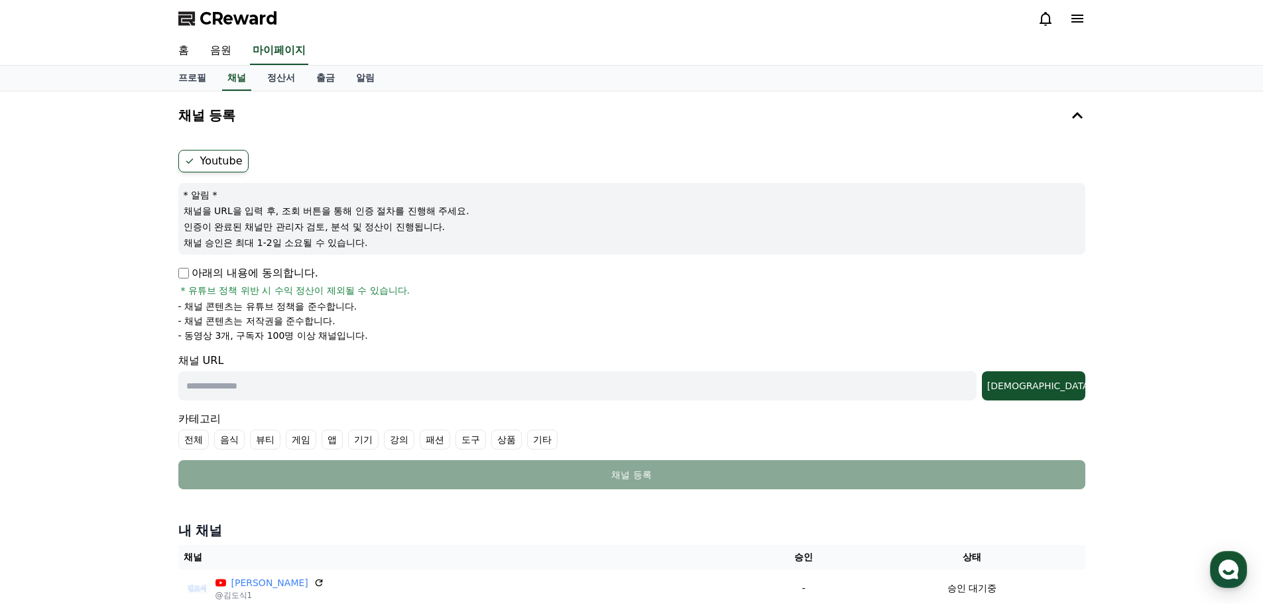
click at [186, 226] on p "인증이 완료된 채널만 관리자 검토, 분석 및 정산이 진행됩니다." at bounding box center [632, 226] width 897 height 13
drag, startPoint x: 186, startPoint y: 226, endPoint x: 432, endPoint y: 224, distance: 246.7
click at [432, 224] on p "인증이 완료된 채널만 관리자 검토, 분석 및 정산이 진행됩니다." at bounding box center [632, 226] width 897 height 13
drag, startPoint x: 456, startPoint y: 210, endPoint x: 231, endPoint y: 214, distance: 225.5
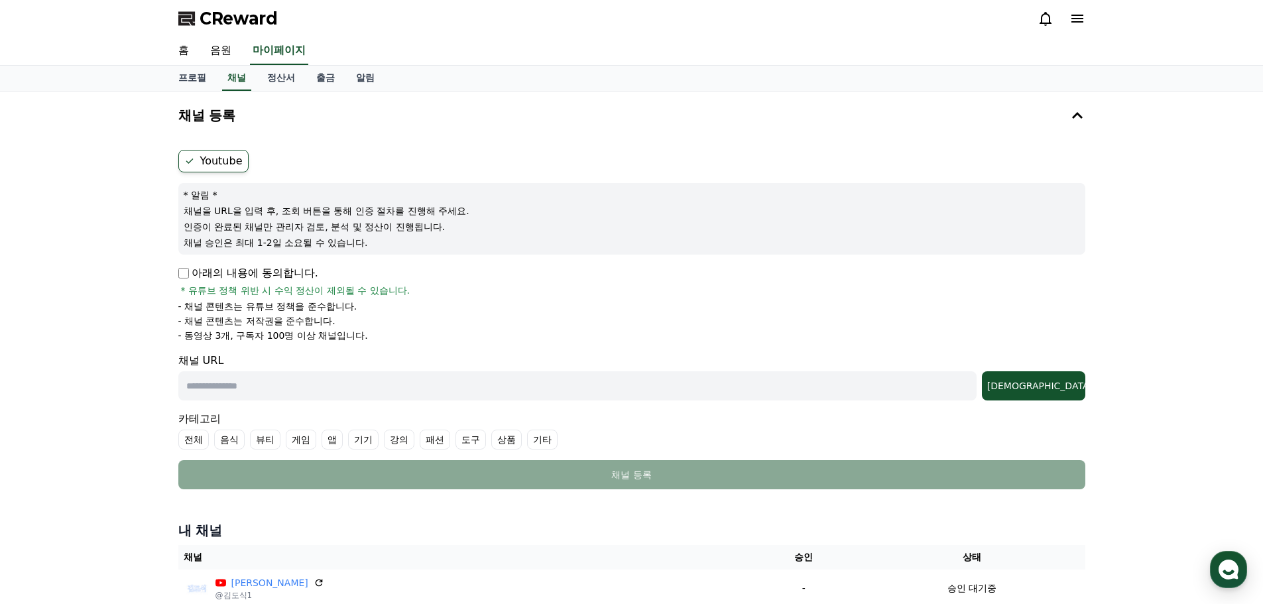
click at [231, 214] on p "채널을 URL을 입력 후, 조회 버튼을 통해 인증 절차를 진행해 주세요." at bounding box center [632, 210] width 897 height 13
drag, startPoint x: 242, startPoint y: 243, endPoint x: 349, endPoint y: 245, distance: 106.8
click at [347, 245] on p "채널 승인은 최대 1-2일 소요될 수 있습니다." at bounding box center [632, 242] width 897 height 13
click at [349, 245] on p "채널 승인은 최대 1-2일 소요될 수 있습니다." at bounding box center [632, 242] width 897 height 13
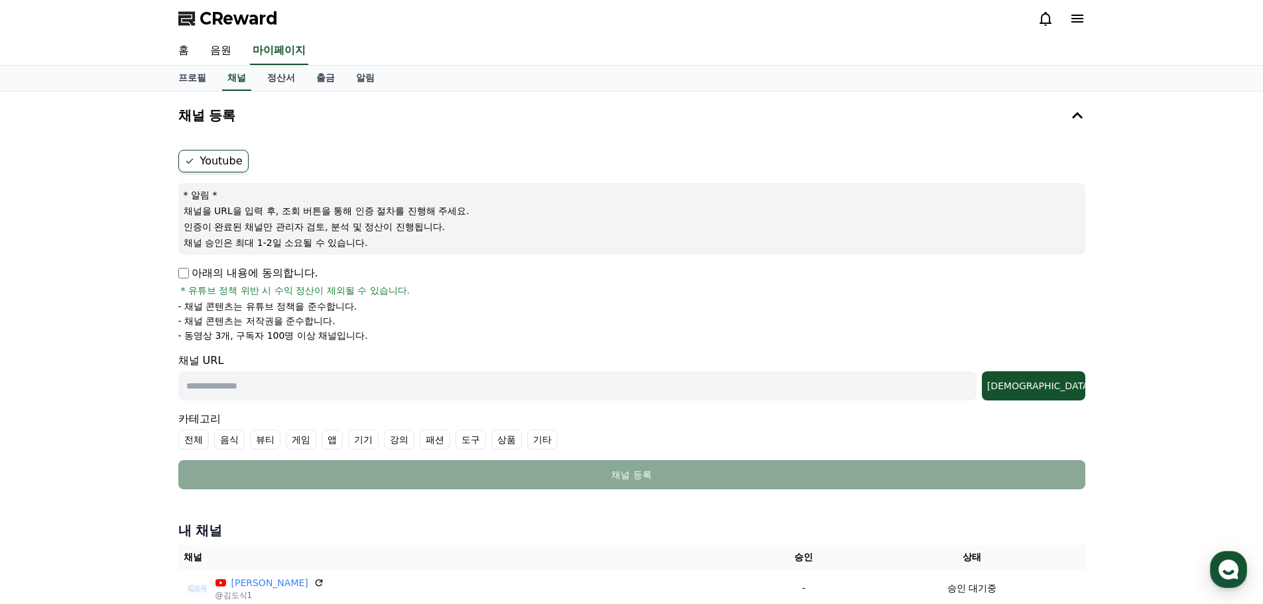
drag, startPoint x: 197, startPoint y: 289, endPoint x: 427, endPoint y: 290, distance: 230.2
click at [427, 290] on div "아래의 내용에 동의합니다. * 유튜브 정책 위반 시 수익 정산이 제외될 수 있습니다." at bounding box center [631, 281] width 907 height 32
drag, startPoint x: 326, startPoint y: 307, endPoint x: 239, endPoint y: 311, distance: 87.0
click at [239, 311] on li "- 채널 콘텐츠는 유튜브 정책을 준수합니다." at bounding box center [631, 306] width 907 height 13
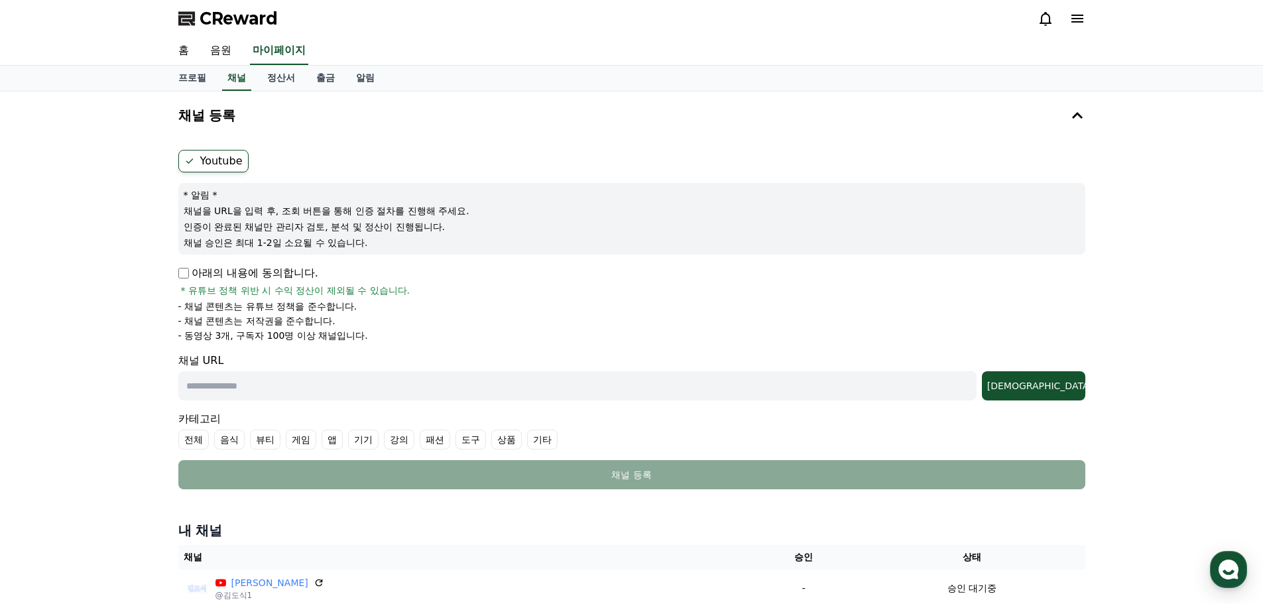
click at [239, 311] on p "- 채널 콘텐츠는 유튜브 정책을 준수합니다." at bounding box center [267, 306] width 179 height 13
drag, startPoint x: 252, startPoint y: 322, endPoint x: 359, endPoint y: 326, distance: 107.5
click at [359, 326] on li "- 채널 콘텐츠는 저작권을 준수합니다." at bounding box center [631, 320] width 907 height 13
drag, startPoint x: 342, startPoint y: 326, endPoint x: 187, endPoint y: 322, distance: 154.6
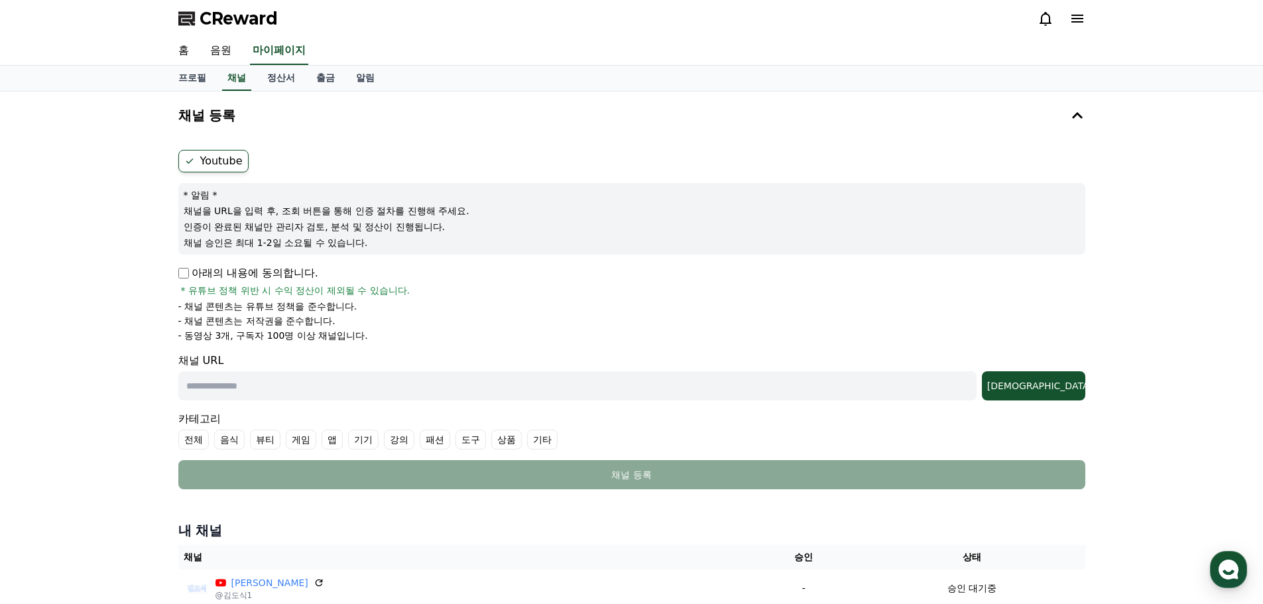
click at [187, 322] on li "- 채널 콘텐츠는 저작권을 준수합니다." at bounding box center [631, 320] width 907 height 13
click at [187, 322] on p "- 채널 콘텐츠는 저작권을 준수합니다." at bounding box center [256, 320] width 157 height 13
drag, startPoint x: 186, startPoint y: 334, endPoint x: 237, endPoint y: 334, distance: 50.4
click at [237, 334] on p "- 동영상 3개, 구독자 100명 이상 채널입니다." at bounding box center [273, 335] width 190 height 13
drag, startPoint x: 251, startPoint y: 333, endPoint x: 258, endPoint y: 337, distance: 7.7
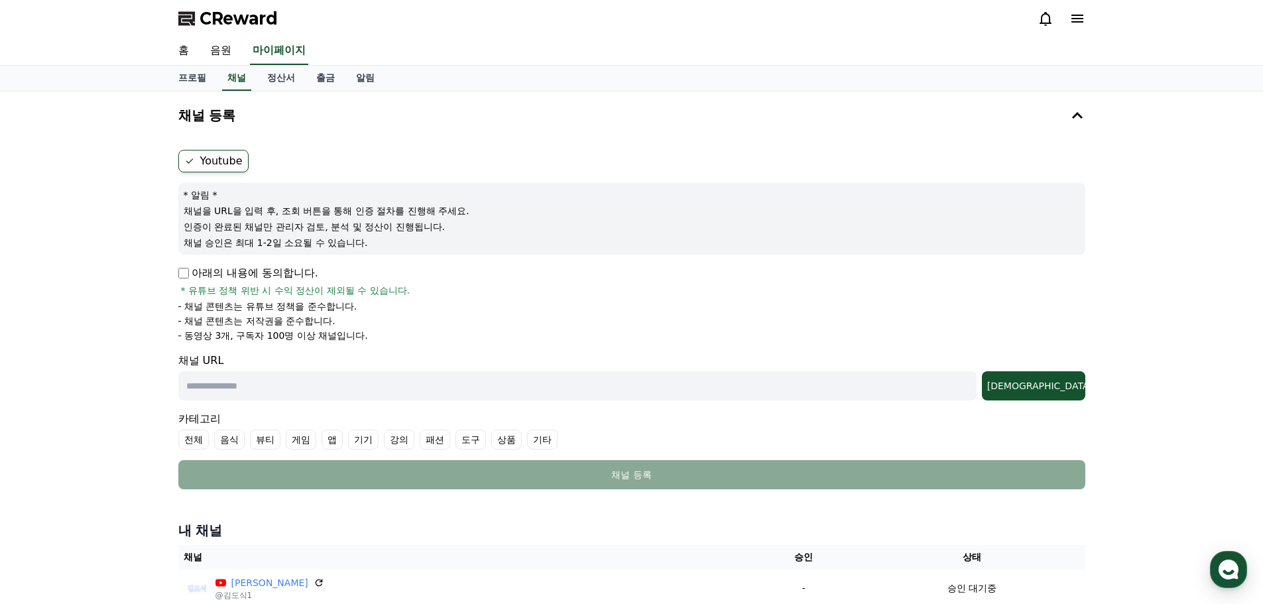
click at [252, 333] on p "- 동영상 3개, 구독자 100명 이상 채널입니다." at bounding box center [273, 335] width 190 height 13
drag, startPoint x: 258, startPoint y: 337, endPoint x: 371, endPoint y: 337, distance: 112.8
click at [371, 337] on li "- 동영상 3개, 구독자 100명 이상 채널입니다." at bounding box center [631, 335] width 907 height 13
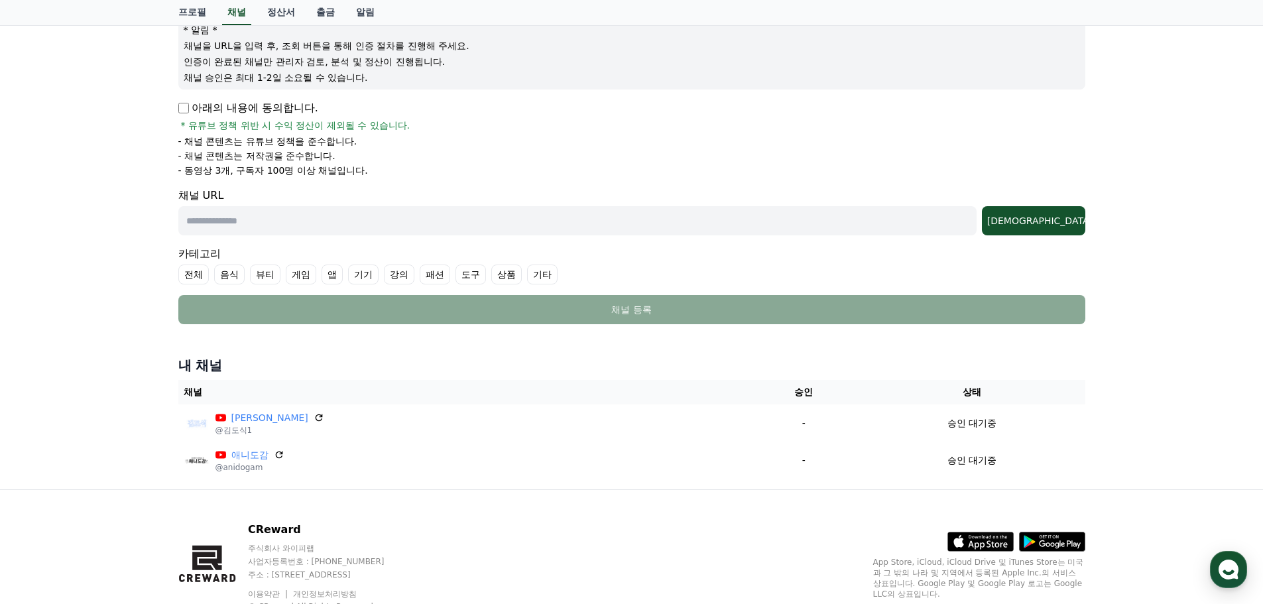
scroll to position [199, 0]
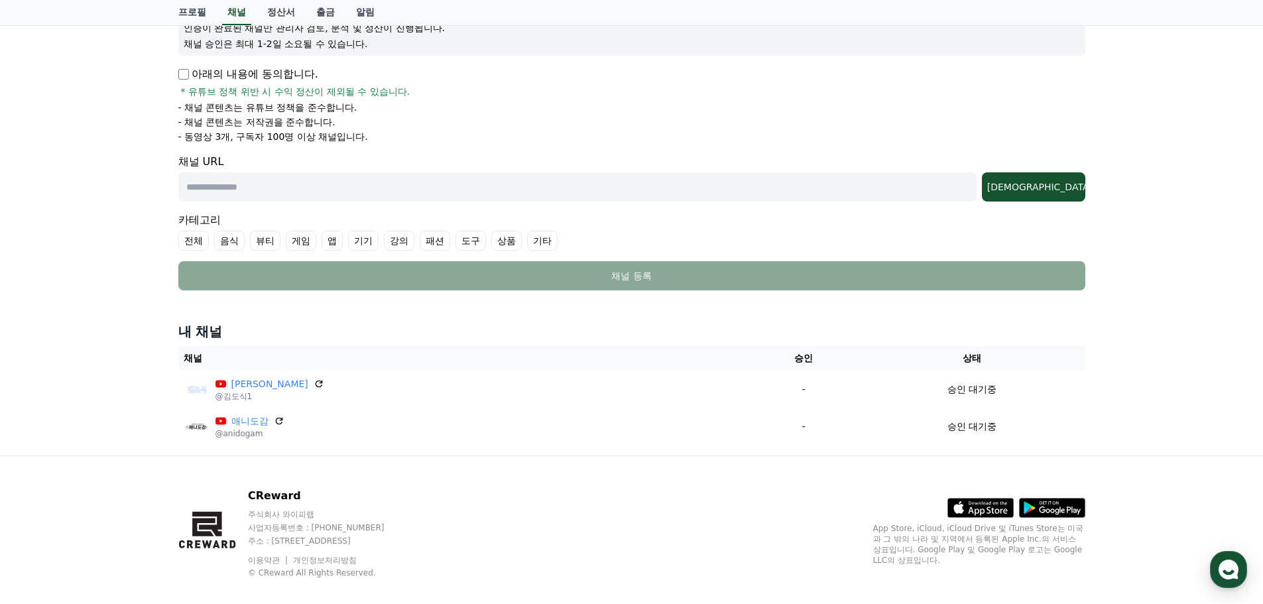
click at [36, 314] on div "채널 등록 Youtube * 알림 * 채널을 URL을 입력 후, 조회 버튼을 통해 인증 절차를 진행해 주세요. 인증이 완료된 채널만 관리자 검…" at bounding box center [631, 174] width 1263 height 563
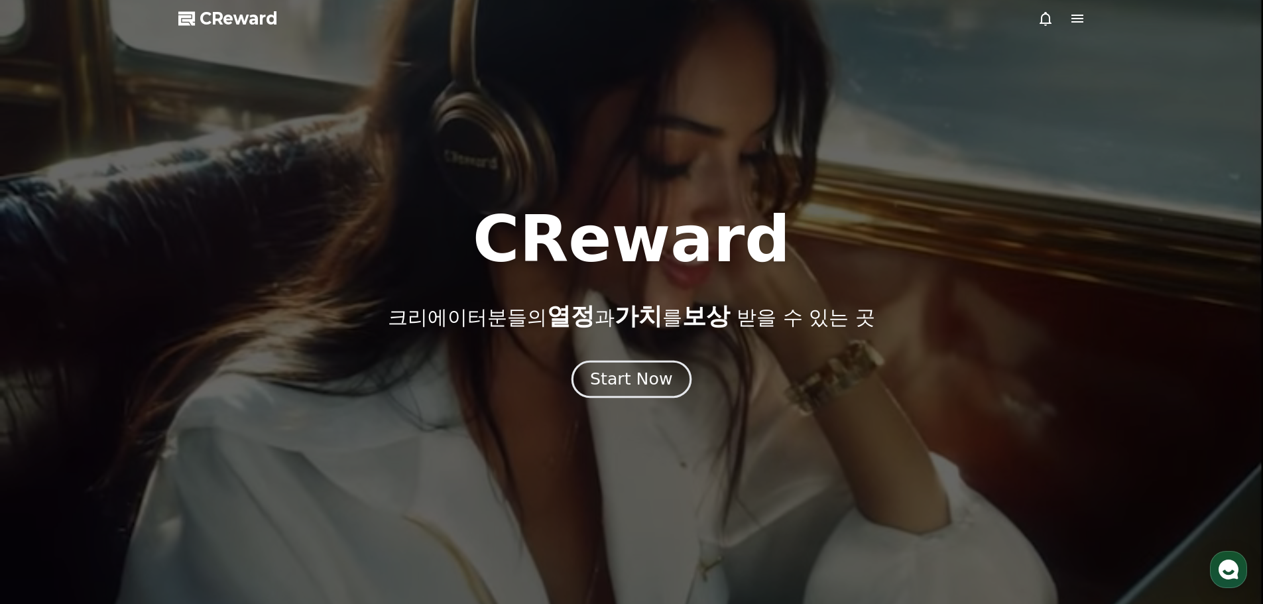
click at [629, 398] on div at bounding box center [631, 302] width 1263 height 604
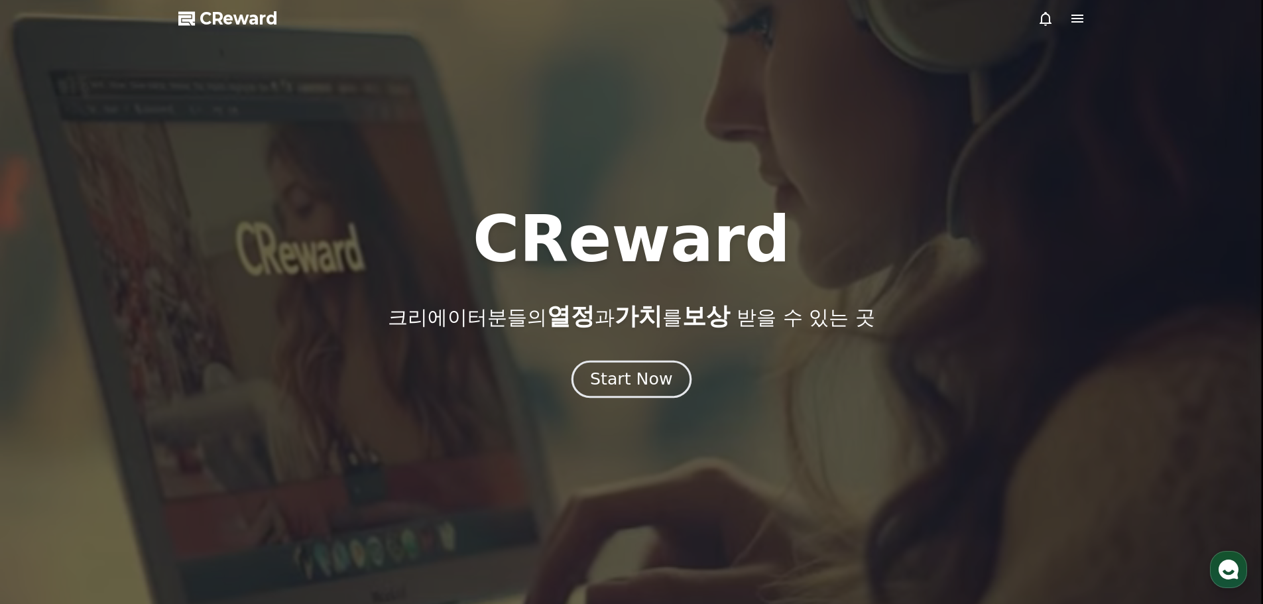
click at [623, 383] on div "Start Now" at bounding box center [631, 379] width 82 height 23
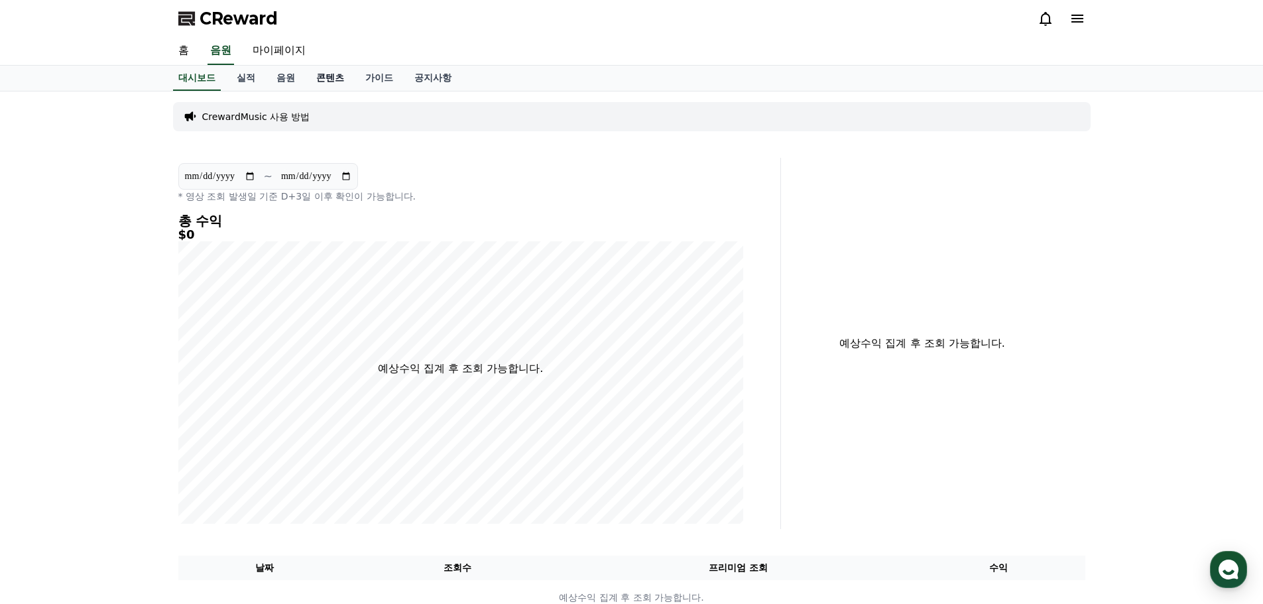
click at [330, 77] on link "콘텐츠" at bounding box center [330, 78] width 49 height 25
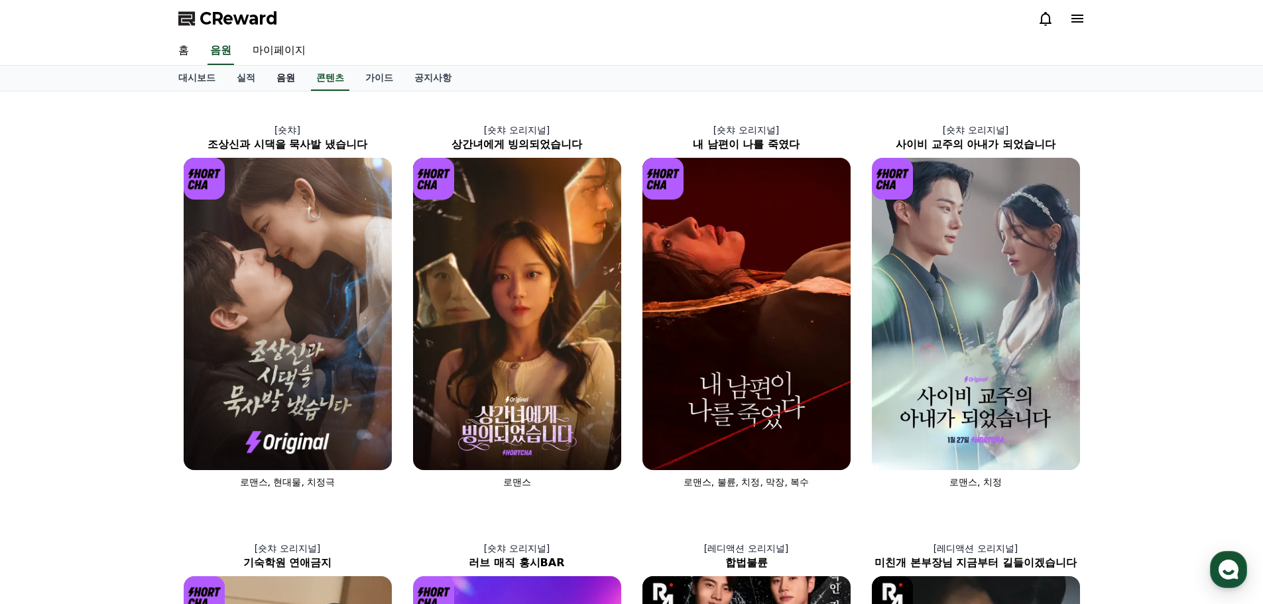
click at [285, 77] on link "음원" at bounding box center [286, 78] width 40 height 25
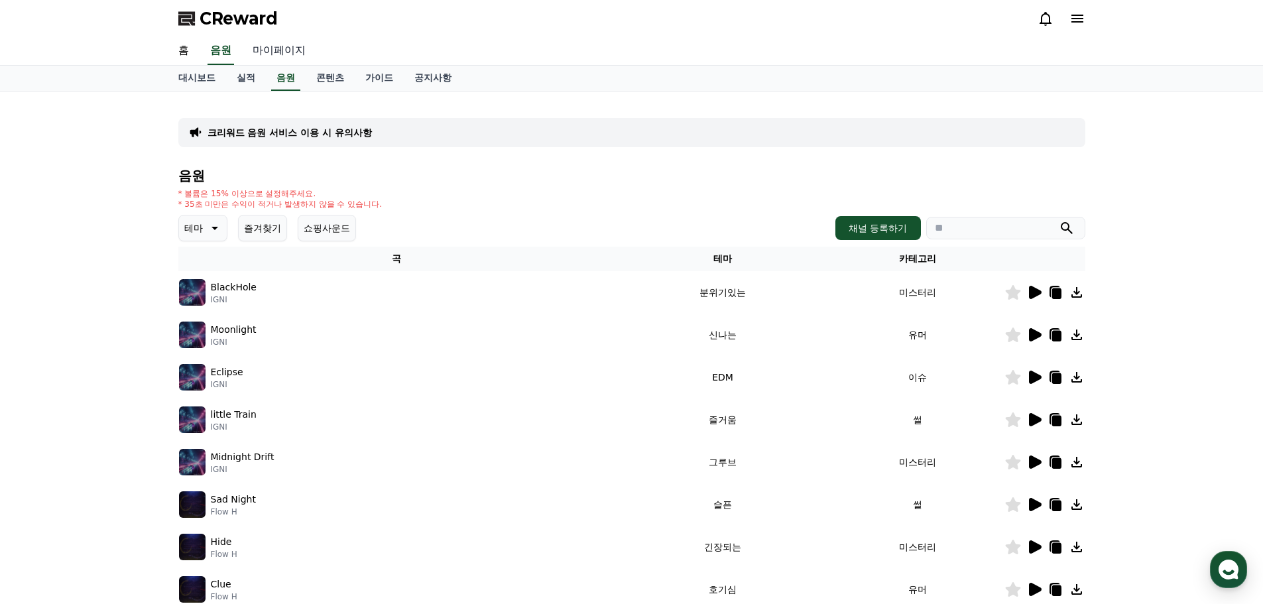
click at [269, 51] on link "마이페이지" at bounding box center [279, 51] width 74 height 28
select select "**********"
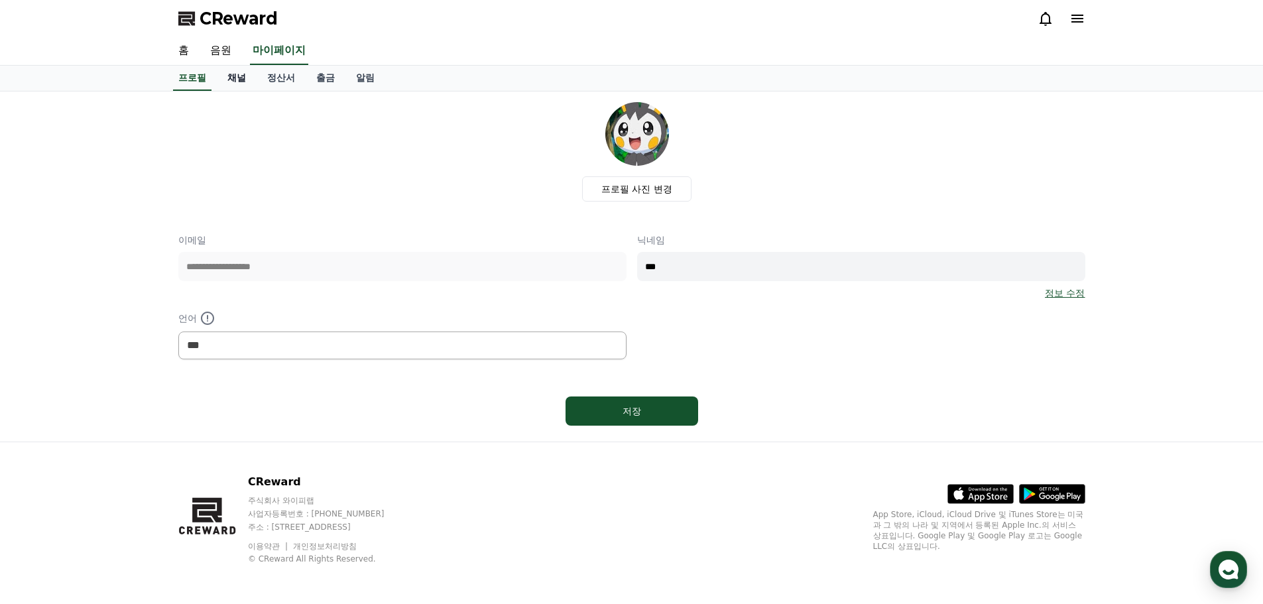
click at [241, 78] on link "채널" at bounding box center [237, 78] width 40 height 25
